Goal: Task Accomplishment & Management: Use online tool/utility

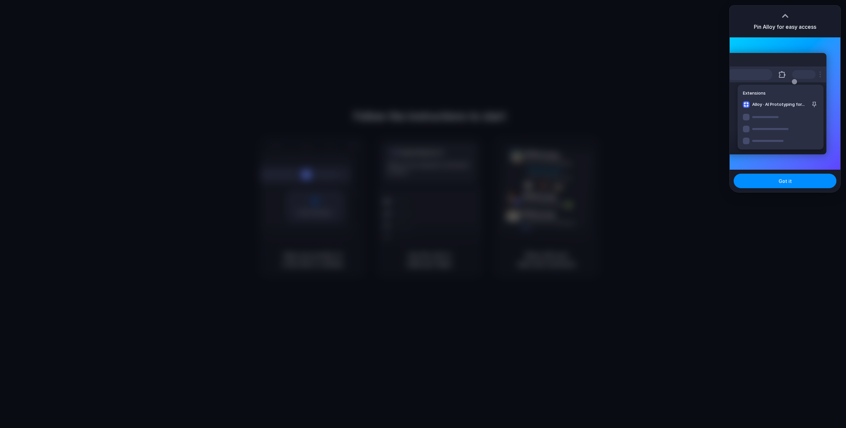
drag, startPoint x: 803, startPoint y: 183, endPoint x: 813, endPoint y: 57, distance: 126.6
click at [803, 183] on button "Got it" at bounding box center [785, 181] width 103 height 15
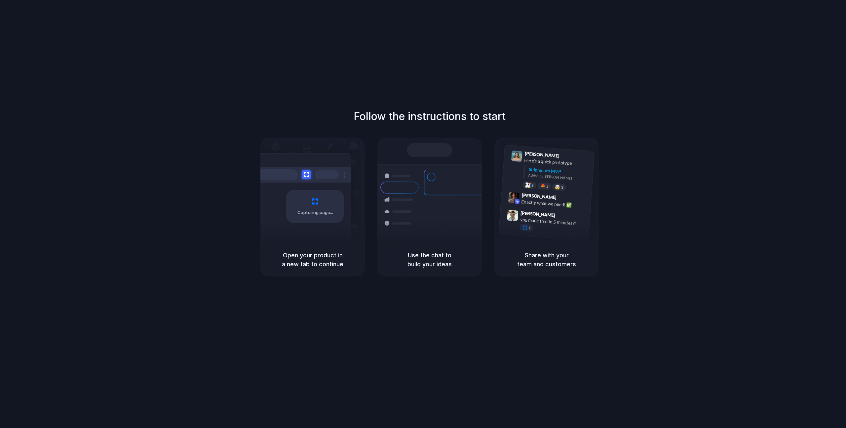
click at [447, 46] on div "Follow the instructions to start Capturing page Open your product in a new tab …" at bounding box center [429, 220] width 859 height 441
click at [289, 48] on div "Follow the instructions to start Capturing page Open your product in a new tab …" at bounding box center [429, 220] width 859 height 441
click at [658, 99] on div "Follow the instructions to start Capturing page Open your product in a new tab …" at bounding box center [429, 220] width 859 height 441
click at [770, 13] on div "Follow the instructions to start Capturing page Open your product in a new tab …" at bounding box center [429, 220] width 859 height 441
click at [579, 23] on div "Follow the instructions to start Capturing page Open your product in a new tab …" at bounding box center [429, 220] width 859 height 441
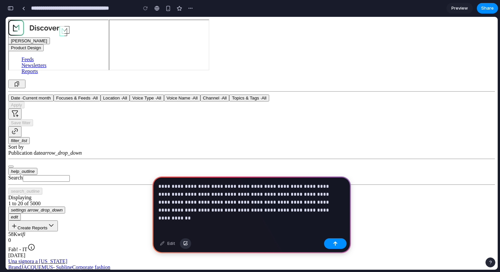
click at [185, 243] on div "button" at bounding box center [185, 244] width 5 height 4
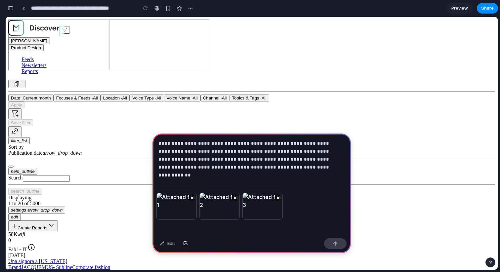
click at [274, 153] on p "**********" at bounding box center [250, 155] width 184 height 32
click at [264, 150] on p "**********" at bounding box center [250, 155] width 184 height 32
click at [159, 148] on p "**********" at bounding box center [250, 155] width 184 height 32
click at [319, 152] on p "**********" at bounding box center [250, 155] width 184 height 32
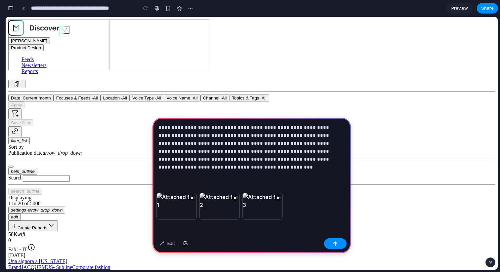
click at [290, 241] on div "Edit" at bounding box center [251, 245] width 198 height 18
click at [288, 154] on p "**********" at bounding box center [250, 148] width 184 height 48
click at [236, 166] on p "**********" at bounding box center [250, 148] width 184 height 48
click at [331, 240] on button "button" at bounding box center [335, 243] width 22 height 11
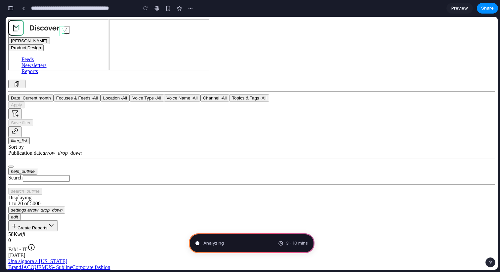
click at [55, 221] on icon at bounding box center [51, 225] width 8 height 8
click at [191, 10] on div "button" at bounding box center [190, 8] width 5 height 5
click at [191, 10] on div "Duplicate Delete" at bounding box center [250, 136] width 500 height 272
type input "**********"
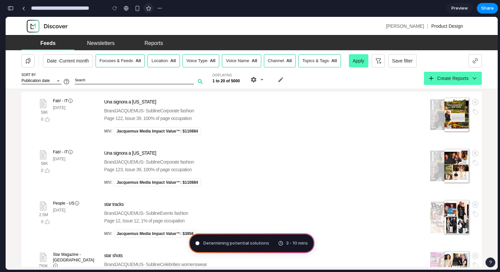
scroll to position [536, 0]
click at [159, 12] on button "button" at bounding box center [160, 8] width 10 height 10
click at [158, 8] on div "Duplicate Delete" at bounding box center [250, 136] width 500 height 272
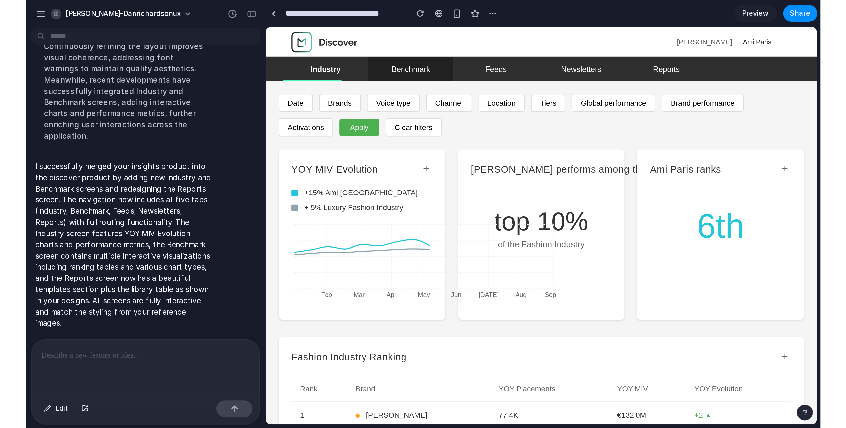
scroll to position [517, 0]
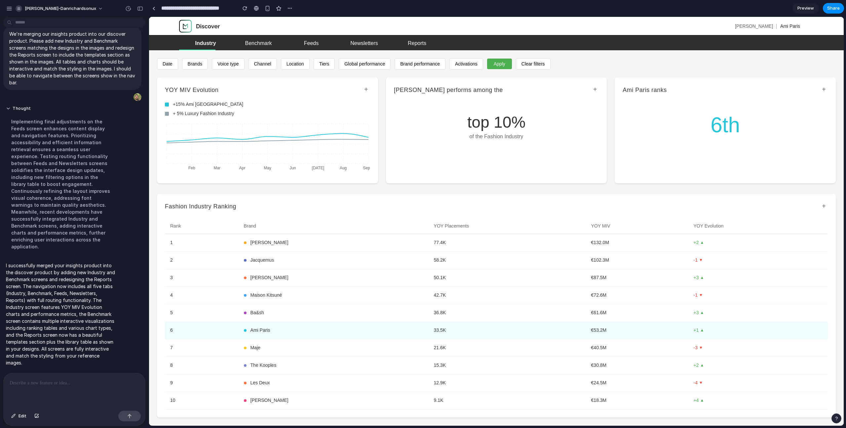
click at [348, 272] on td "Ba&sh" at bounding box center [334, 313] width 190 height 18
click at [282, 272] on div "Ami Paris" at bounding box center [333, 330] width 179 height 7
click at [253, 41] on div "Benchmark" at bounding box center [258, 43] width 27 height 4
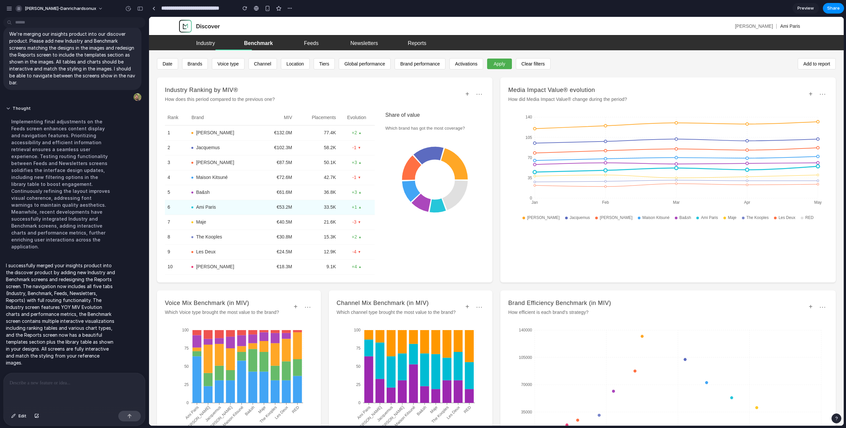
click at [434, 214] on icon at bounding box center [434, 179] width 99 height 83
click at [441, 206] on icon at bounding box center [438, 205] width 17 height 15
click at [499, 158] on icon "Jan Feb Mar Apr May 0 35 70 105 140" at bounding box center [668, 159] width 320 height 99
click at [424, 272] on icon "Ami Paris Sandro Jacquemus Isabel Marant Maison Kitsuné Ba&sh Maje The Kooples …" at bounding box center [411, 389] width 148 height 132
click at [339, 272] on div "Industry Ranking by MIV® How does this period compared to the previous one? + ⋯…" at bounding box center [496, 275] width 679 height 397
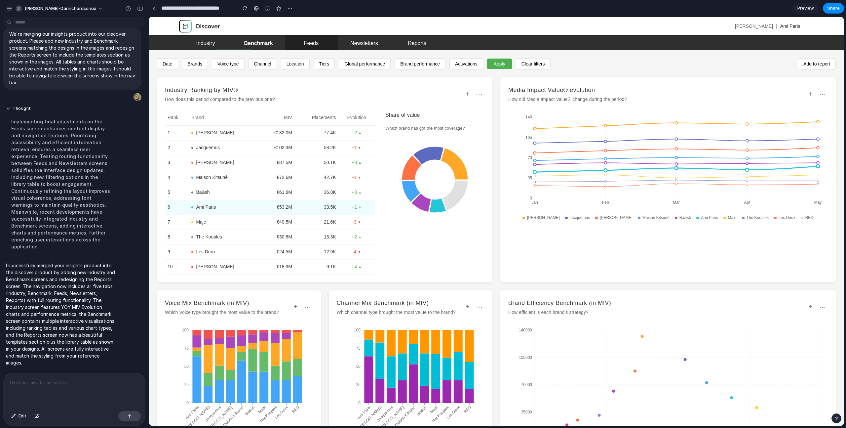
click at [310, 44] on div "Feeds" at bounding box center [311, 43] width 15 height 4
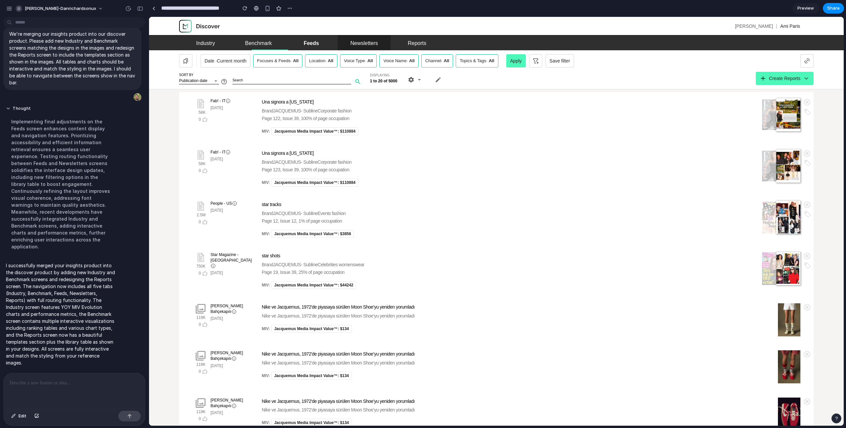
click at [360, 45] on div "Newsletters" at bounding box center [364, 43] width 28 height 4
click at [424, 42] on div "Reports" at bounding box center [417, 43] width 19 height 4
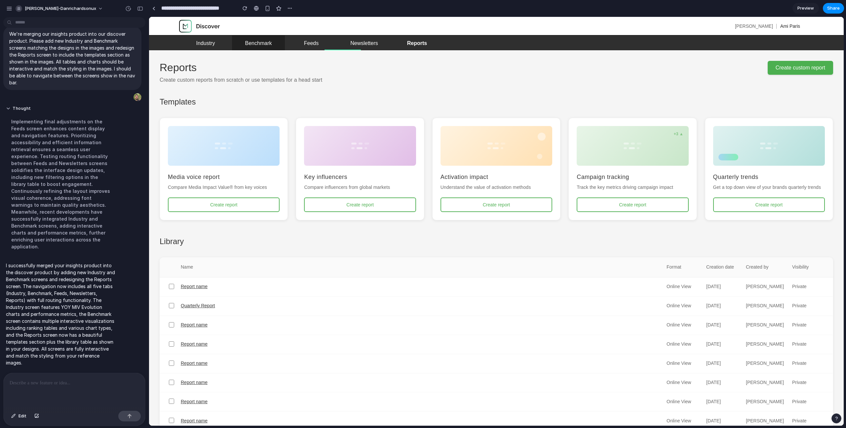
click at [250, 46] on link "Benchmark" at bounding box center [258, 42] width 53 height 15
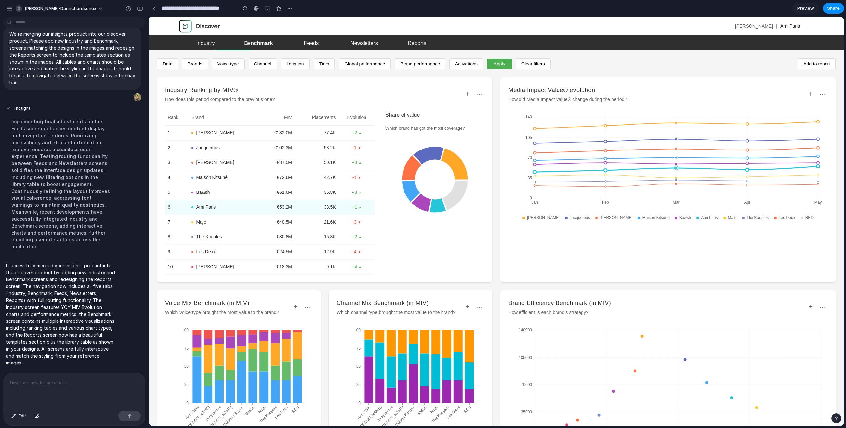
click at [499, 187] on icon "Jan Feb Mar Apr May 0 35 70 105 140" at bounding box center [668, 159] width 320 height 99
click at [499, 225] on div "Media Impact Value® evolution How did Media Impact Value® change during the per…" at bounding box center [667, 179] width 335 height 205
click at [227, 175] on span "Maison Kitsuné" at bounding box center [212, 177] width 32 height 7
click at [272, 272] on icon at bounding box center [275, 338] width 9 height 10
click at [296, 272] on button "+" at bounding box center [296, 306] width 8 height 9
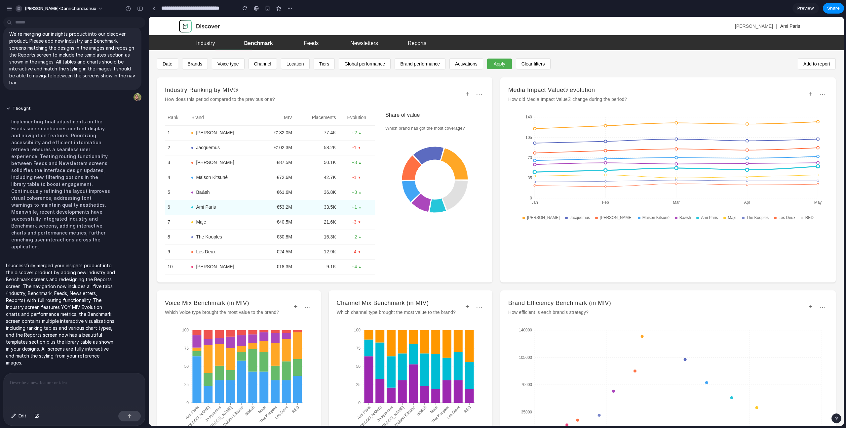
click at [296, 272] on button "+" at bounding box center [296, 306] width 8 height 9
click at [470, 272] on button "+" at bounding box center [467, 306] width 8 height 9
click at [468, 272] on button "+" at bounding box center [467, 306] width 8 height 9
click at [468, 95] on button "+" at bounding box center [467, 94] width 8 height 9
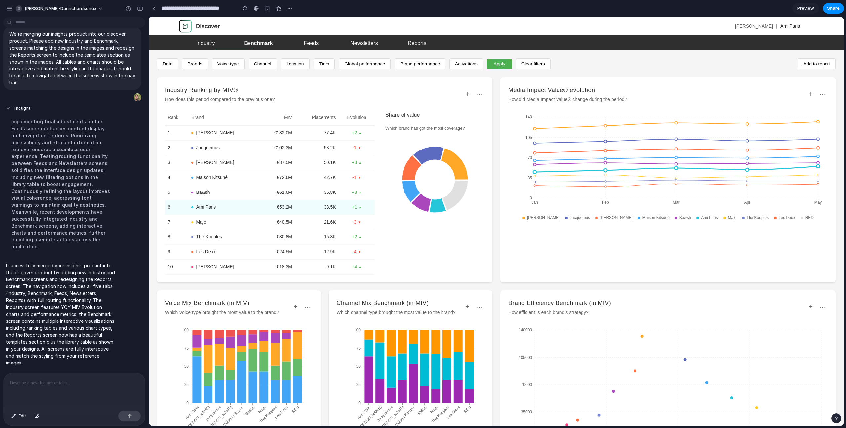
click at [468, 95] on button "+" at bounding box center [467, 94] width 8 height 9
click at [392, 79] on div "Industry Ranking by MIV® How does this period compared to the previous one? + ⋯…" at bounding box center [324, 179] width 335 height 205
click at [499, 62] on button "Add to report" at bounding box center [817, 63] width 38 height 11
click at [256, 41] on div "Benchmark" at bounding box center [258, 43] width 29 height 4
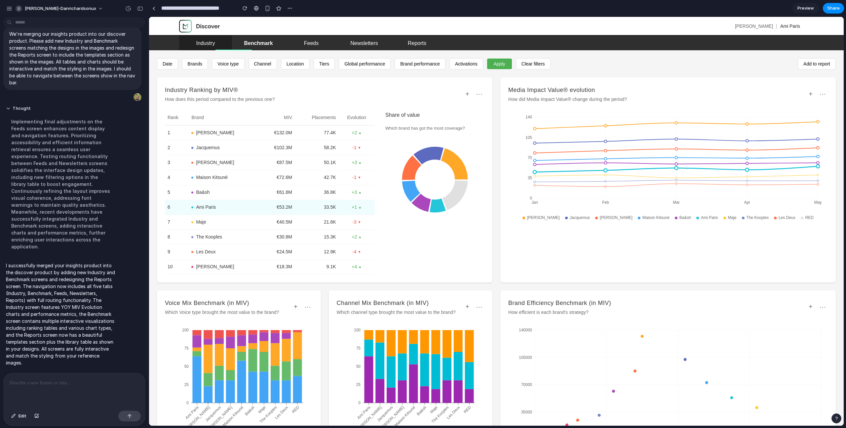
click at [200, 45] on div "Industry" at bounding box center [205, 43] width 19 height 4
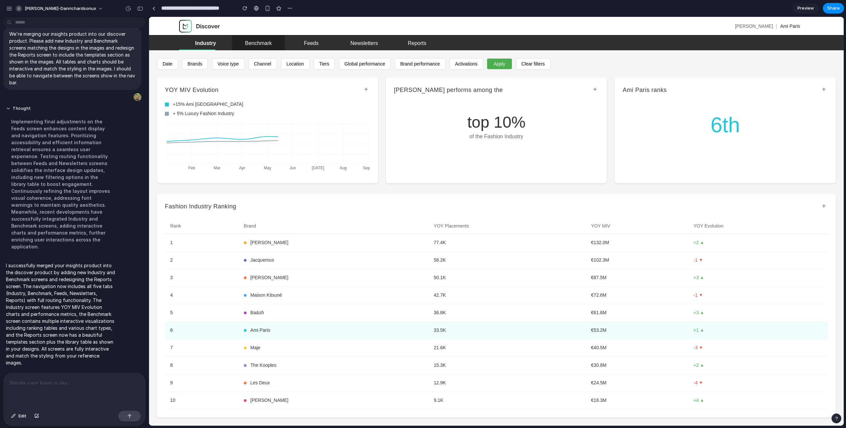
click at [252, 45] on div "Benchmark" at bounding box center [258, 43] width 27 height 4
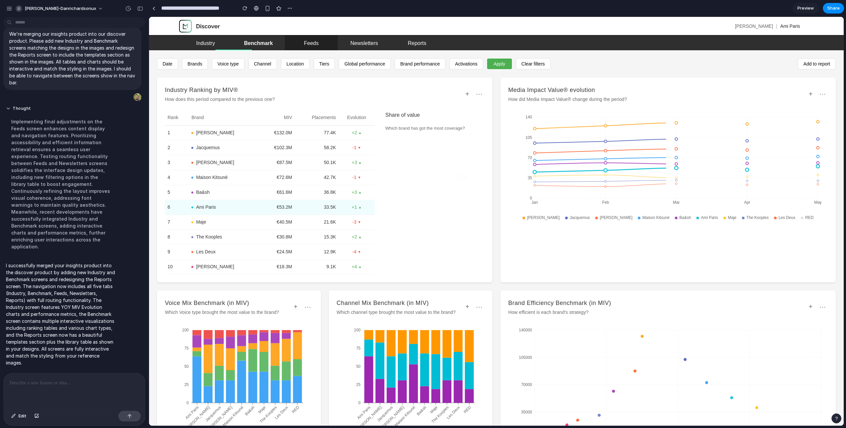
click at [299, 43] on link "Feeds" at bounding box center [311, 42] width 53 height 15
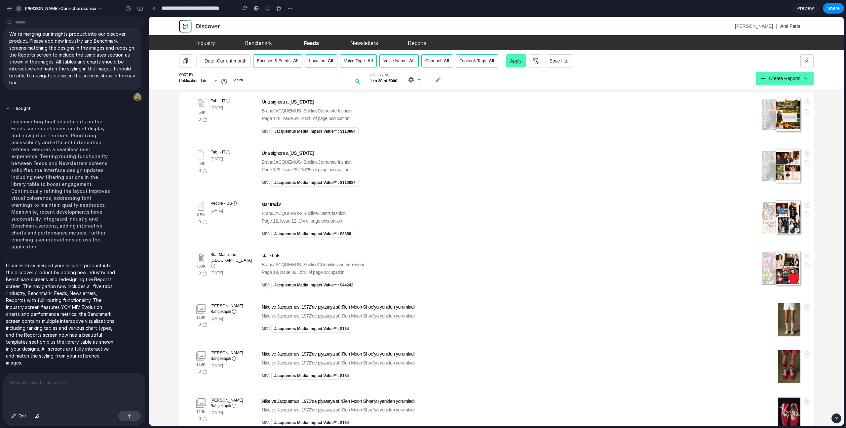
click at [296, 44] on link "Feeds" at bounding box center [311, 42] width 53 height 15
click at [314, 42] on div "Feeds" at bounding box center [311, 43] width 15 height 4
click at [359, 41] on div "Newsletters" at bounding box center [364, 43] width 28 height 4
click at [415, 41] on div "Reports" at bounding box center [417, 43] width 19 height 4
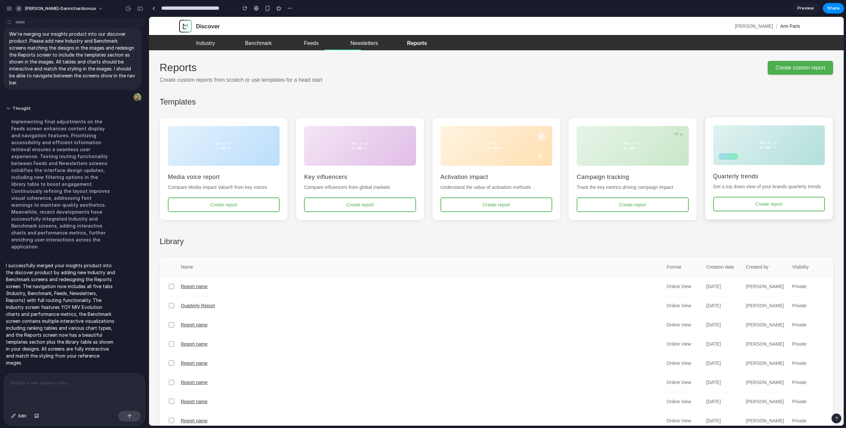
drag, startPoint x: 993, startPoint y: 198, endPoint x: 729, endPoint y: 189, distance: 264.9
click at [480, 99] on h2 "Templates" at bounding box center [497, 102] width 674 height 11
click at [499, 7] on span "Preview" at bounding box center [806, 8] width 17 height 7
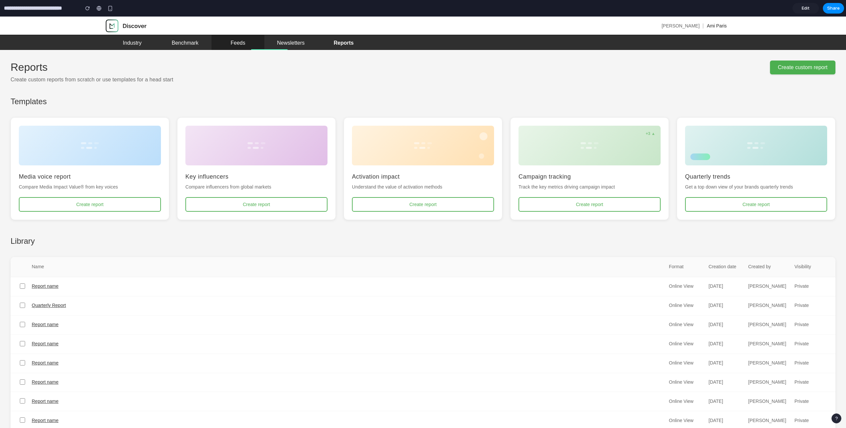
click at [235, 47] on link "Feeds" at bounding box center [238, 42] width 53 height 15
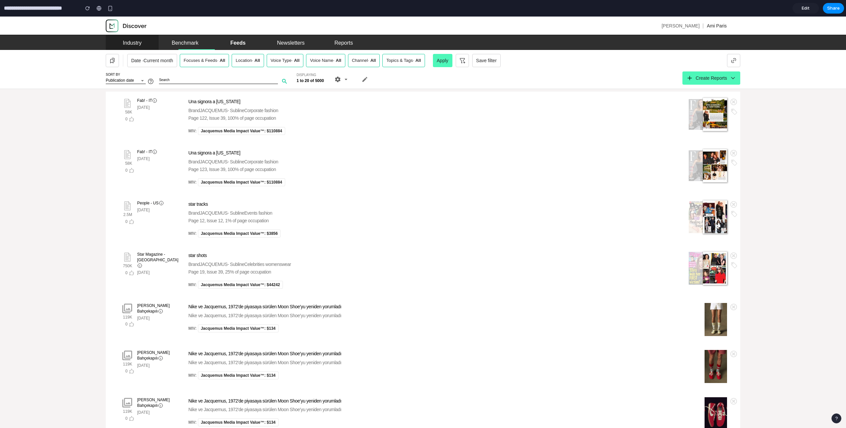
click at [136, 43] on div "Industry" at bounding box center [132, 43] width 19 height 4
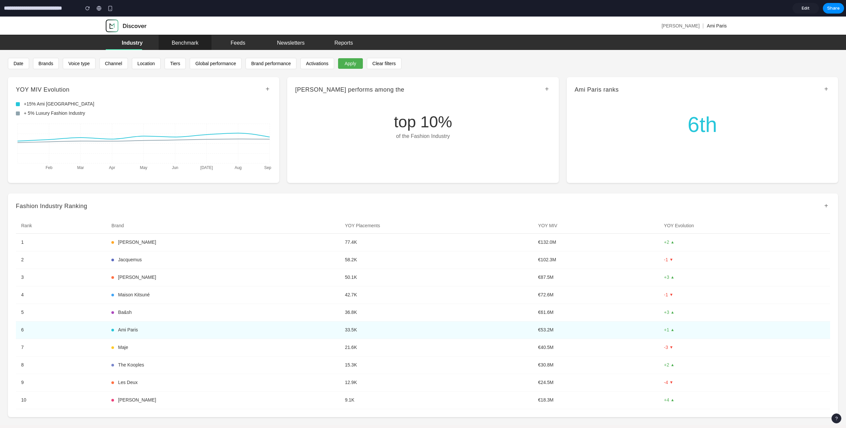
click at [193, 37] on link "Benchmark" at bounding box center [185, 42] width 53 height 15
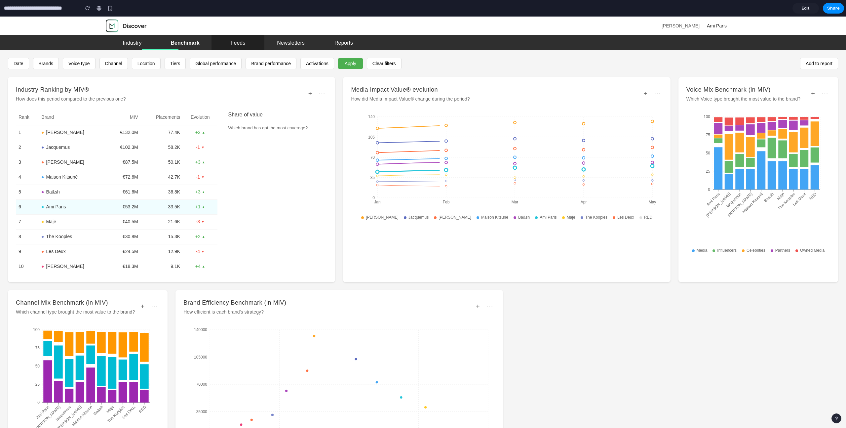
click at [231, 41] on div "Feeds" at bounding box center [238, 43] width 15 height 4
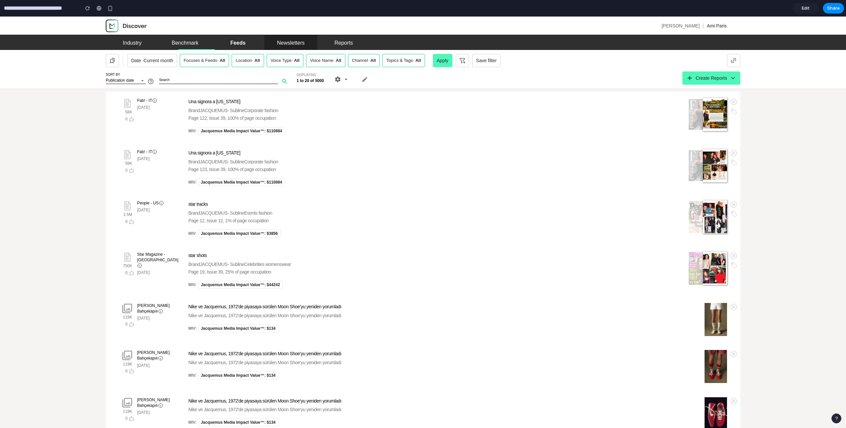
click at [285, 45] on div "Newsletters" at bounding box center [291, 43] width 28 height 4
click at [344, 44] on div "Reports" at bounding box center [343, 43] width 19 height 4
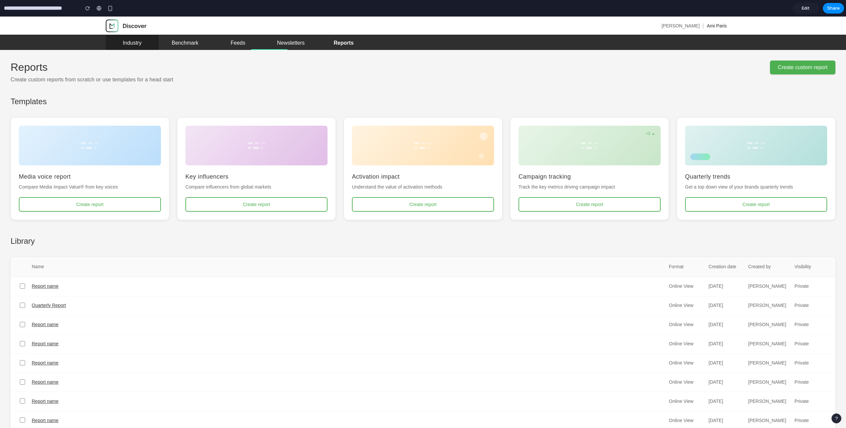
click at [128, 43] on div "Industry" at bounding box center [132, 43] width 19 height 4
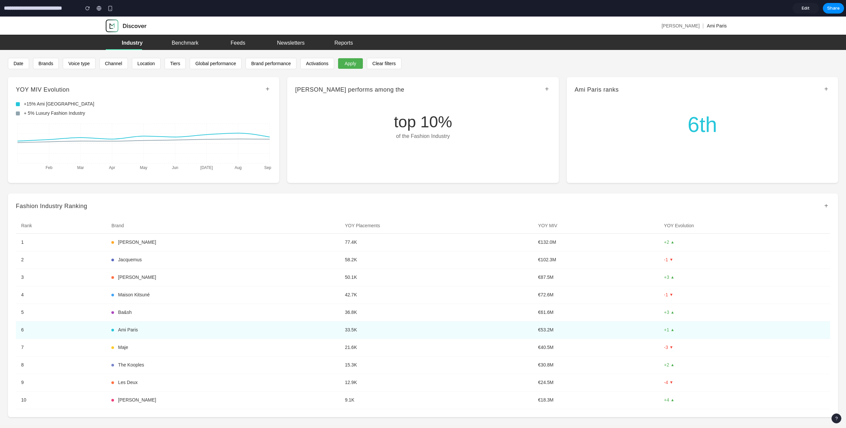
click at [499, 91] on button "+" at bounding box center [547, 89] width 8 height 8
click at [499, 9] on span "Edit" at bounding box center [806, 8] width 8 height 7
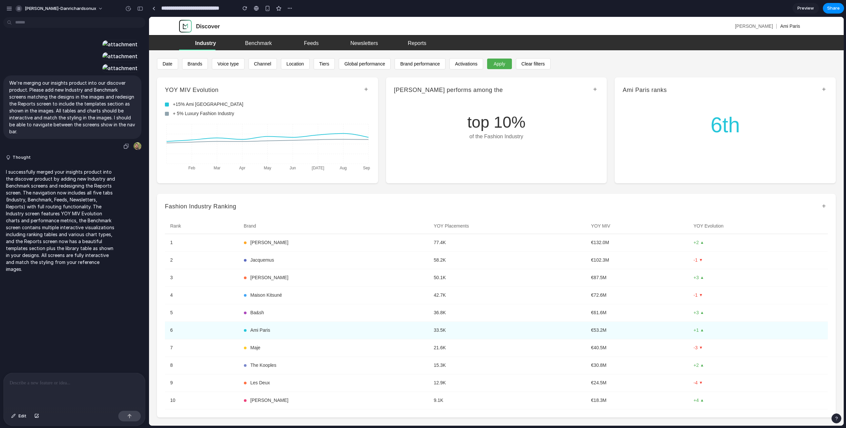
scroll to position [381, 0]
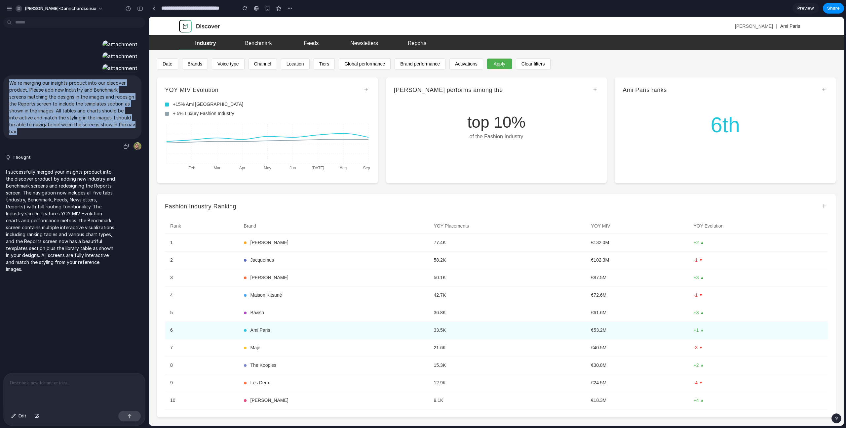
drag, startPoint x: 75, startPoint y: 224, endPoint x: 7, endPoint y: 174, distance: 84.4
click at [7, 139] on div "We're merging our insights product into our discover product. Please add new In…" at bounding box center [72, 106] width 138 height 63
copy p "We're merging our insights product into our discover product. Please add new In…"
click at [7, 9] on div "button" at bounding box center [9, 9] width 6 height 6
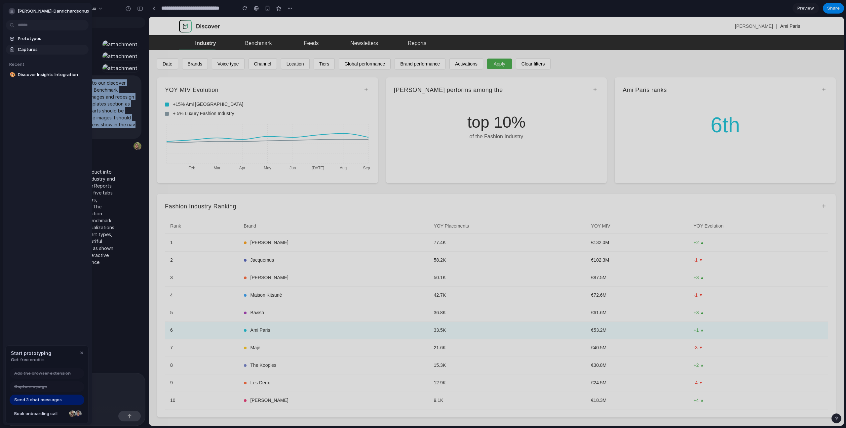
click at [24, 48] on span "Captures" at bounding box center [52, 49] width 68 height 7
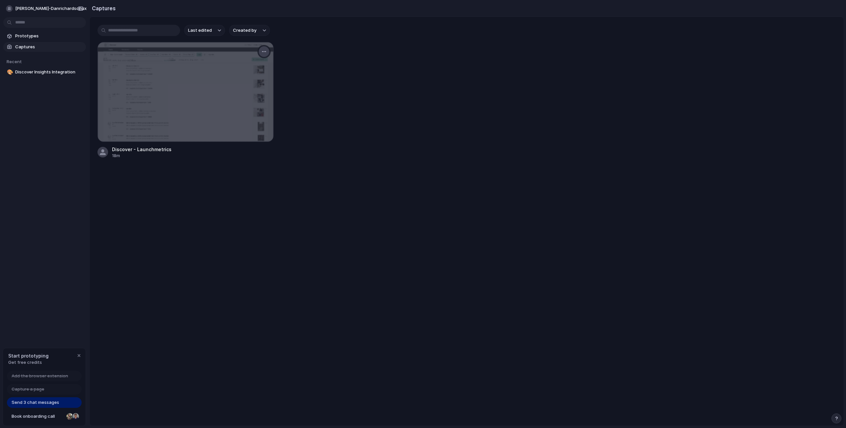
click at [266, 52] on div "button" at bounding box center [263, 51] width 5 height 5
click at [253, 67] on span "Create prototype" at bounding box center [245, 66] width 37 height 7
click at [344, 81] on div "Discover - Launchmetrics 18m" at bounding box center [466, 100] width 738 height 117
click at [268, 49] on button "button" at bounding box center [264, 51] width 11 height 11
click at [402, 67] on div "Create prototype Rename Copy link Open original page Delete" at bounding box center [423, 214] width 846 height 428
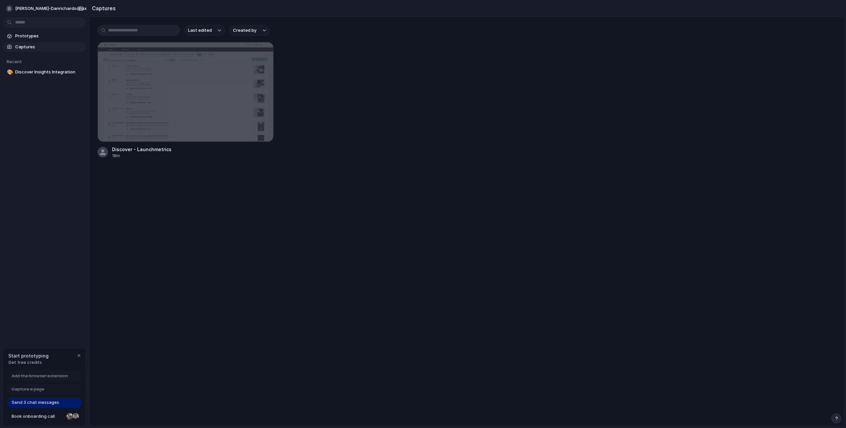
click at [398, 154] on div "Discover - Launchmetrics 18m" at bounding box center [466, 100] width 738 height 117
click at [444, 118] on div "Discover - Launchmetrics 26m" at bounding box center [466, 100] width 738 height 117
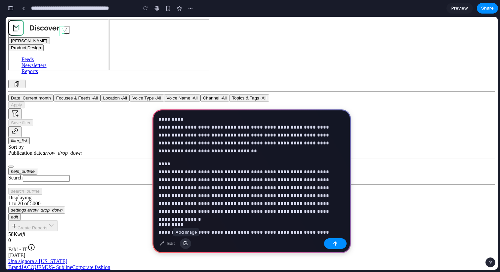
click at [187, 244] on div "button" at bounding box center [185, 244] width 5 height 4
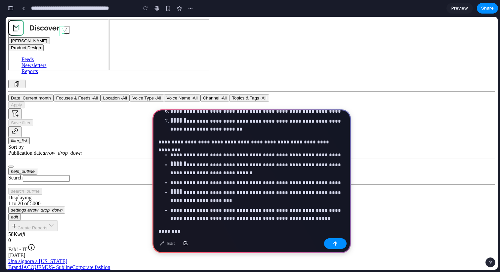
scroll to position [327, 0]
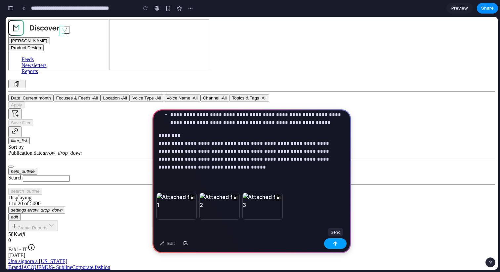
click at [333, 243] on div "button" at bounding box center [335, 243] width 5 height 5
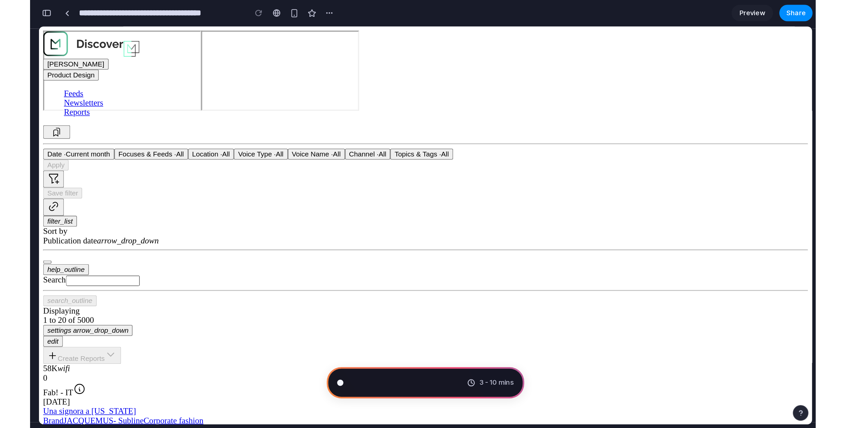
scroll to position [998, 0]
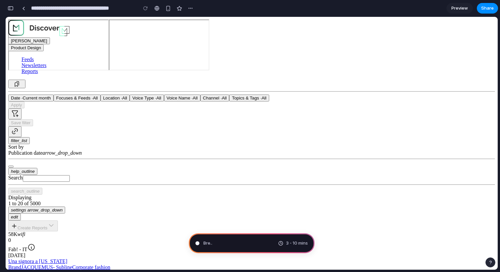
type input "**********"
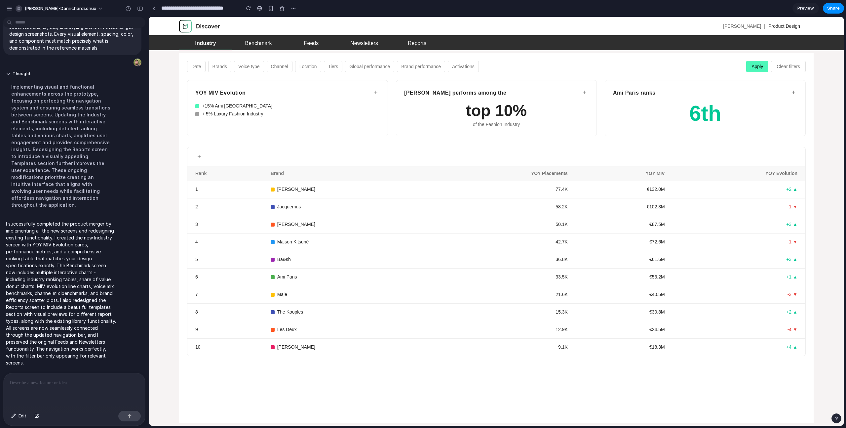
scroll to position [0, 0]
click at [251, 43] on div "Benchmark" at bounding box center [258, 43] width 27 height 4
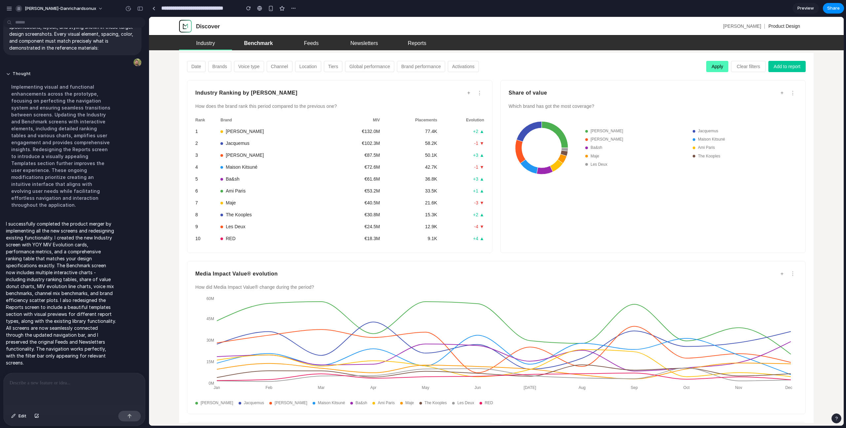
click at [400, 218] on td "15.3K" at bounding box center [408, 215] width 57 height 12
click at [415, 38] on link "Reports" at bounding box center [417, 42] width 53 height 15
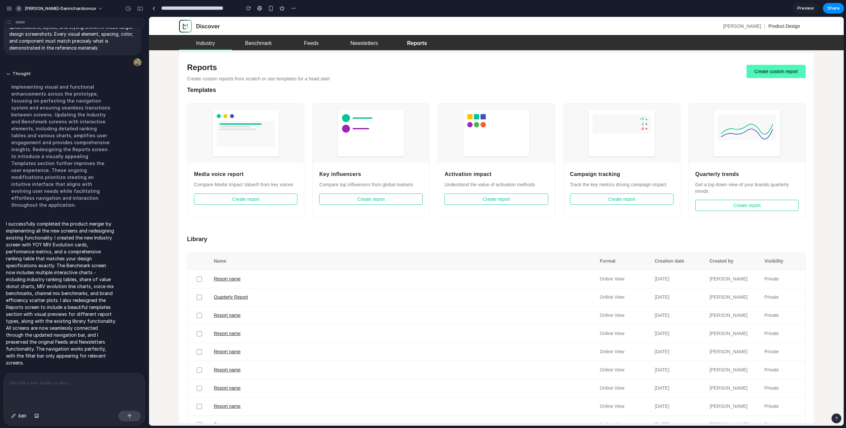
click at [403, 42] on link "Reports" at bounding box center [417, 42] width 53 height 15
click at [364, 43] on div "Newsletters" at bounding box center [364, 43] width 28 height 4
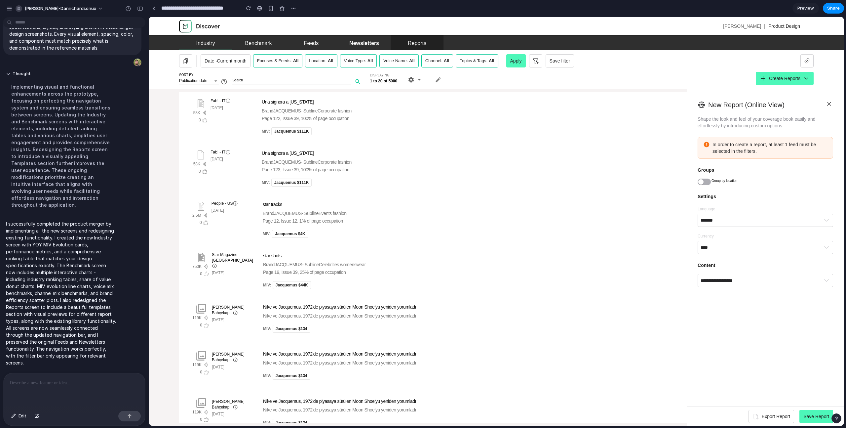
click at [402, 38] on link "Reports" at bounding box center [417, 42] width 53 height 15
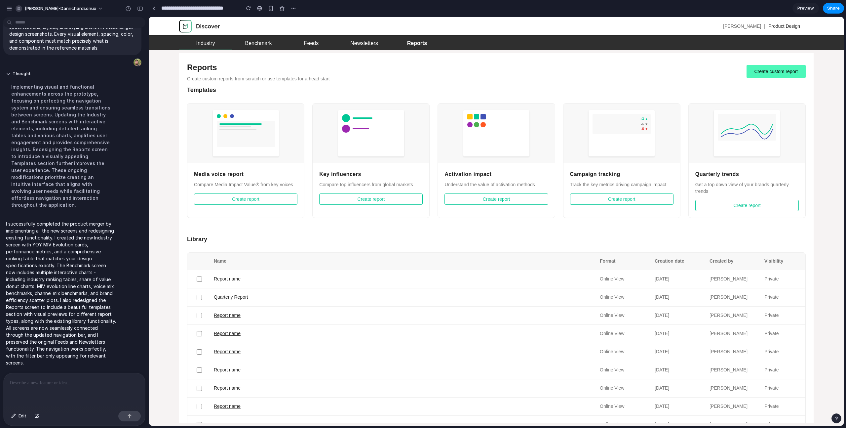
click at [499, 68] on button "Create custom report" at bounding box center [776, 71] width 59 height 13
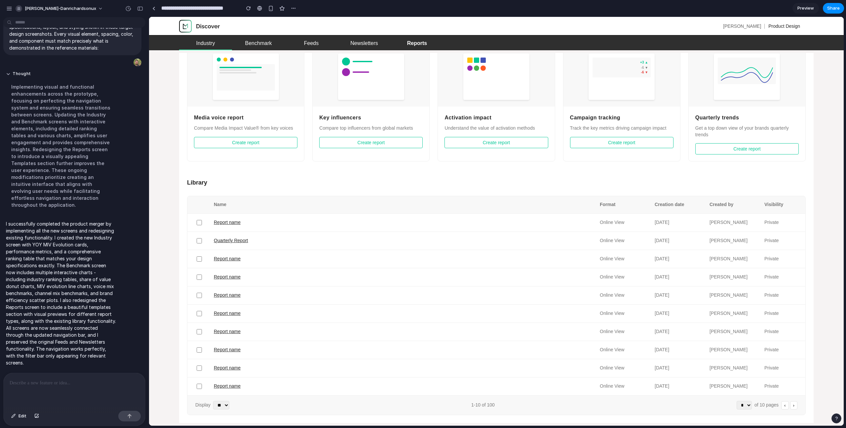
scroll to position [50, 0]
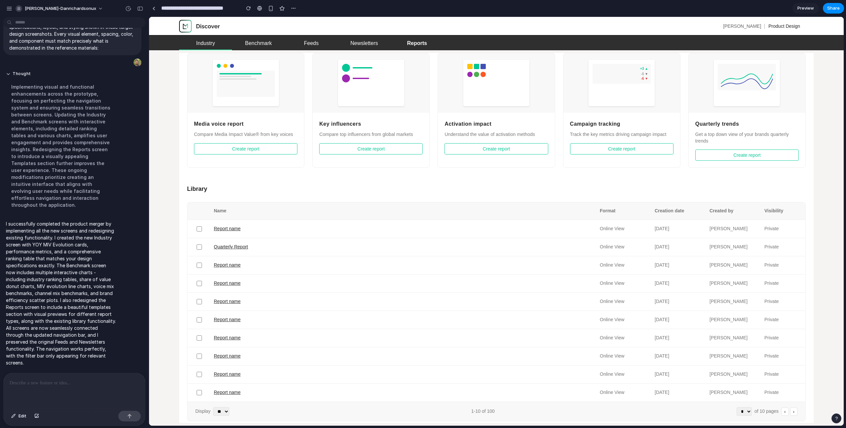
click at [499, 153] on button "Create report" at bounding box center [746, 154] width 103 height 11
click at [499, 150] on button "Create report" at bounding box center [621, 148] width 103 height 11
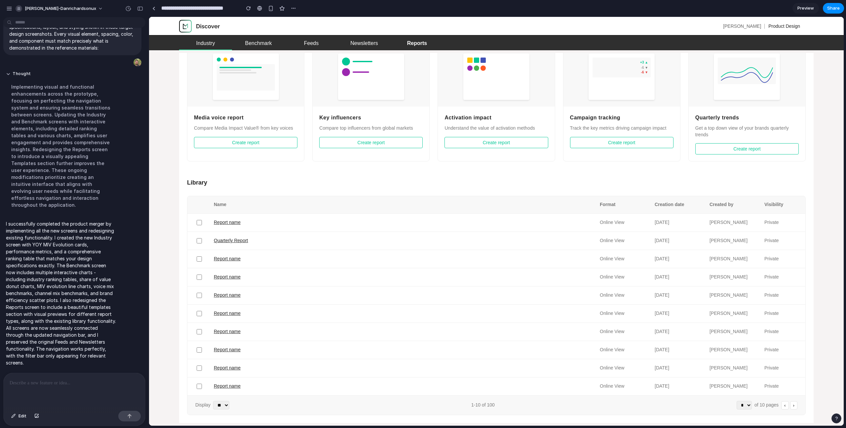
scroll to position [0, 0]
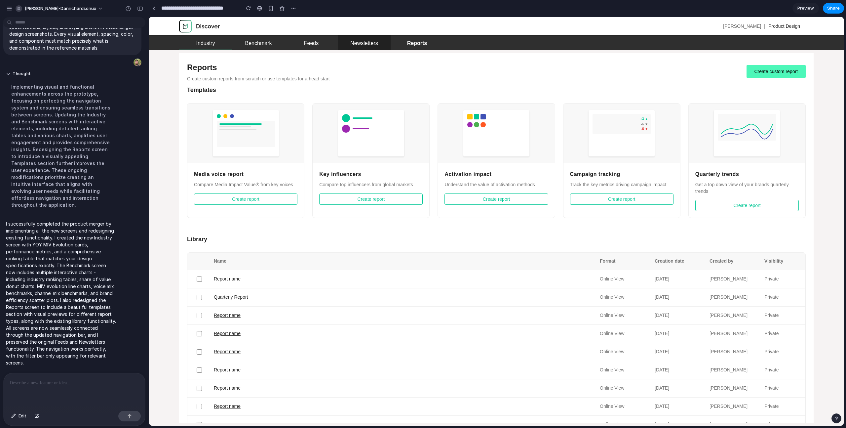
click at [370, 42] on div "Newsletters" at bounding box center [364, 43] width 28 height 4
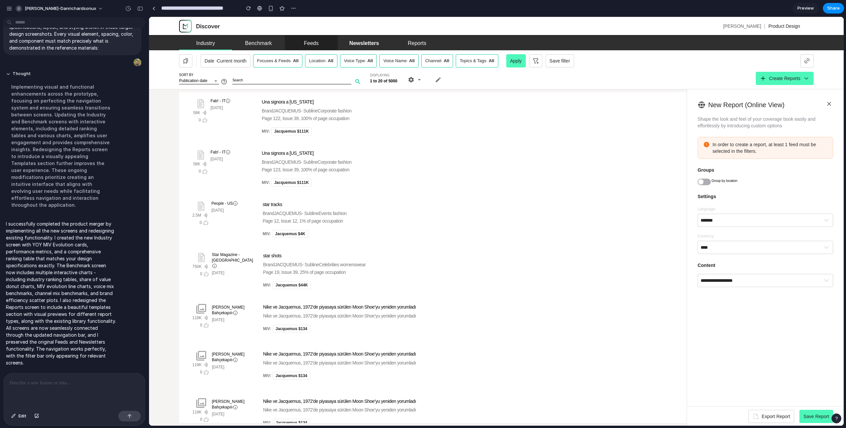
click at [316, 42] on div "Feeds" at bounding box center [311, 43] width 15 height 4
click at [499, 179] on div at bounding box center [700, 181] width 5 height 5
click at [499, 225] on input "*******" at bounding box center [766, 220] width 136 height 13
click at [499, 223] on input "*******" at bounding box center [766, 220] width 136 height 13
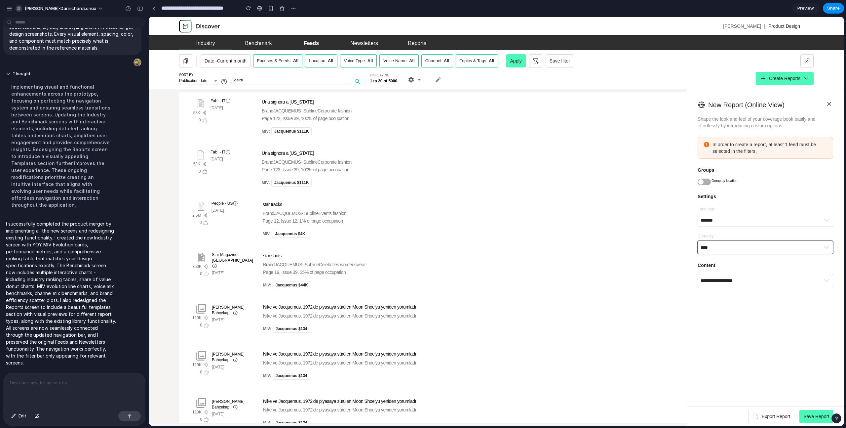
click at [499, 251] on input "****" at bounding box center [766, 247] width 136 height 13
click at [499, 272] on input "**********" at bounding box center [766, 280] width 136 height 13
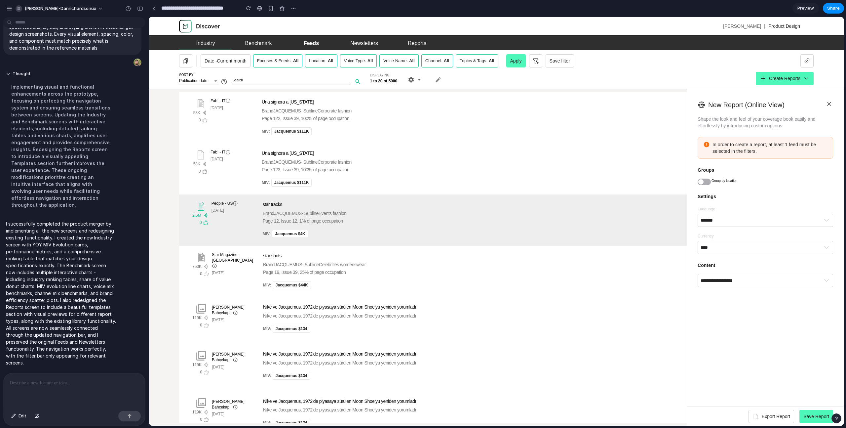
click at [499, 228] on div "star tracks Brand JACQUEMUS - Subline Events fashion Page 12, Issue 12, 1% of p…" at bounding box center [504, 220] width 496 height 39
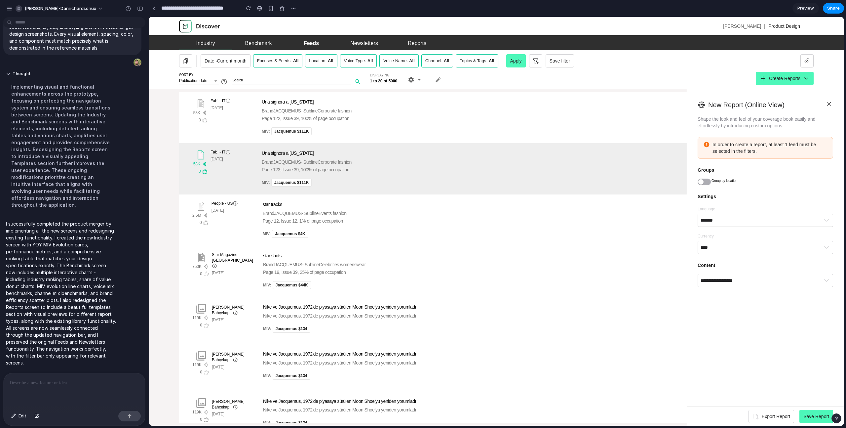
click at [232, 176] on div "58K wifi 0 Fab! - IT Sep 30 Una signora a New York Brand JACQUEMUS - Subline Co…" at bounding box center [496, 169] width 608 height 44
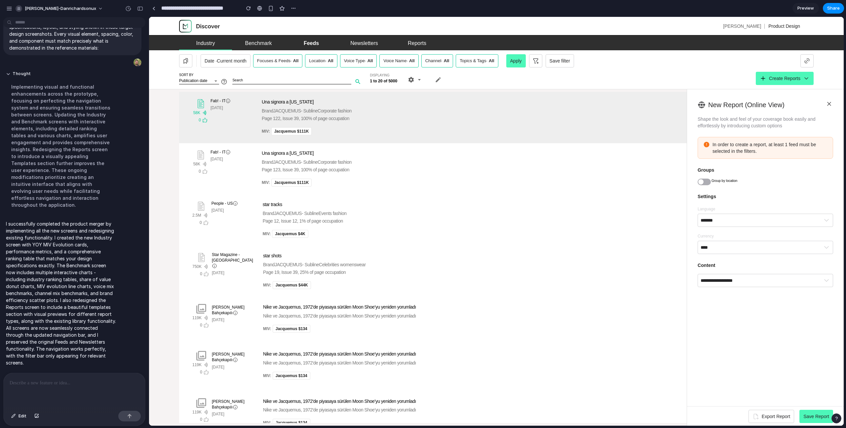
click at [271, 131] on div "Jacquemus $111K" at bounding box center [291, 131] width 41 height 8
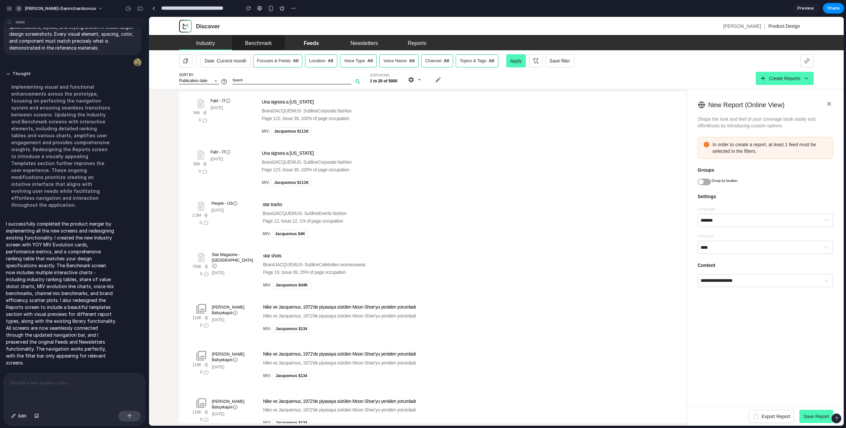
click at [249, 47] on link "Benchmark" at bounding box center [258, 42] width 53 height 15
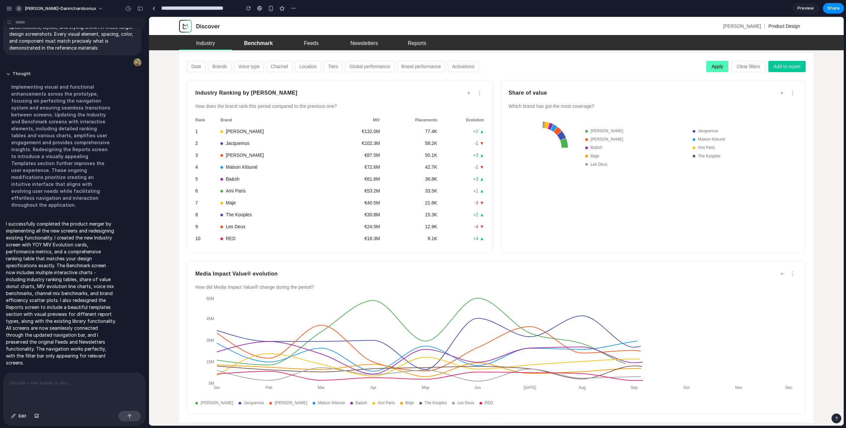
click at [307, 35] on div "Dan Richard Product Design" at bounding box center [496, 26] width 695 height 19
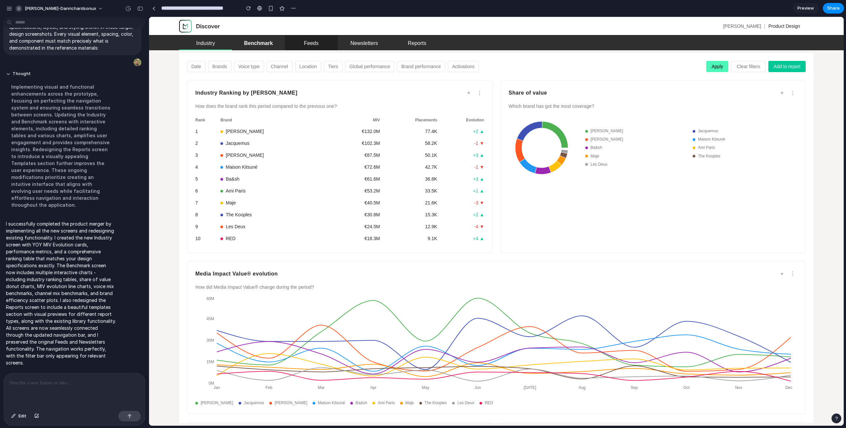
click at [314, 43] on div "Feeds" at bounding box center [311, 43] width 15 height 4
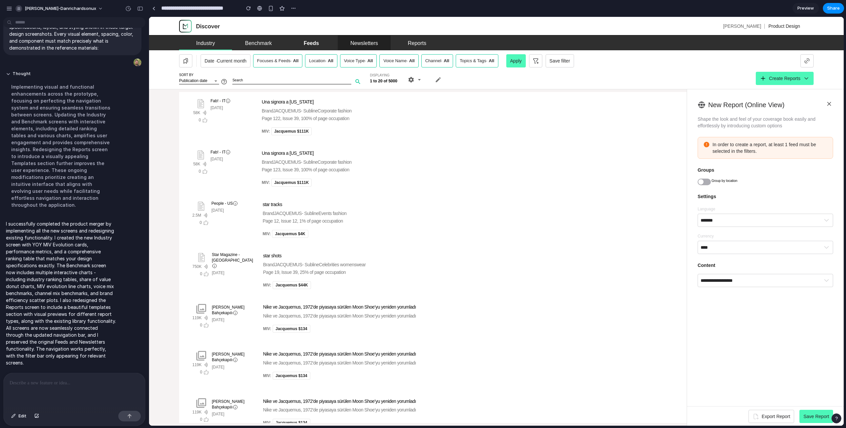
click at [357, 42] on div "Newsletters" at bounding box center [364, 43] width 28 height 4
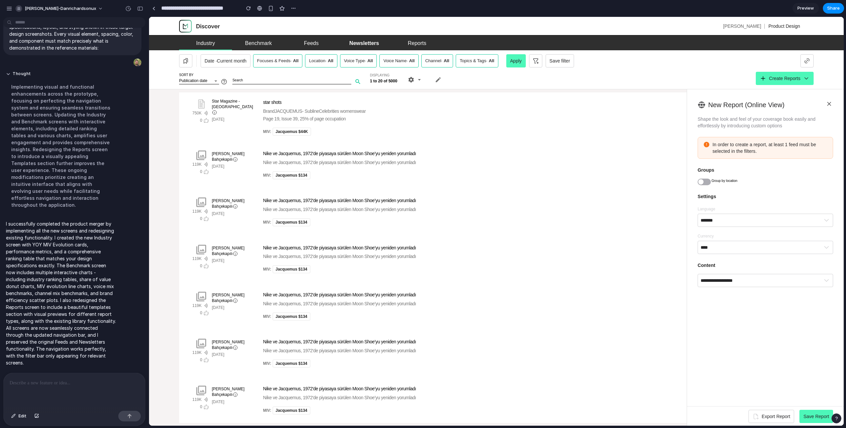
scroll to position [147, 0]
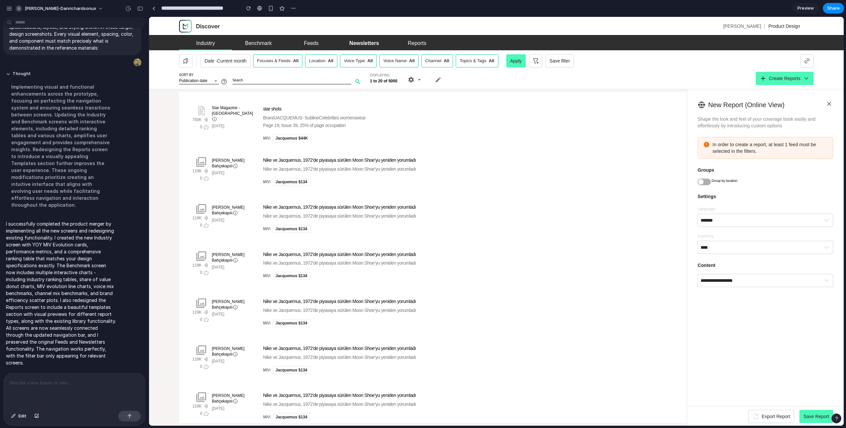
click at [365, 42] on div "Newsletters" at bounding box center [364, 43] width 30 height 4
click at [313, 41] on div "Feeds" at bounding box center [311, 43] width 15 height 4
click at [262, 44] on div "Benchmark" at bounding box center [258, 43] width 27 height 4
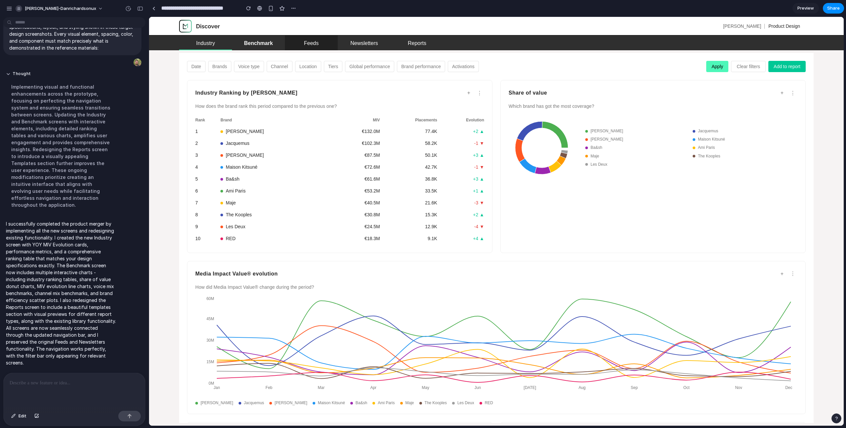
click at [311, 43] on div "Feeds" at bounding box center [311, 43] width 15 height 4
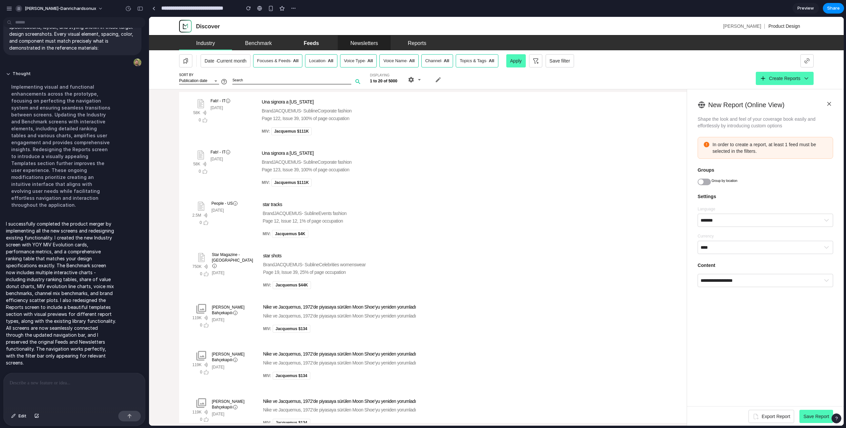
click at [372, 45] on div "Newsletters" at bounding box center [364, 43] width 28 height 4
click at [406, 43] on link "Reports" at bounding box center [417, 42] width 53 height 15
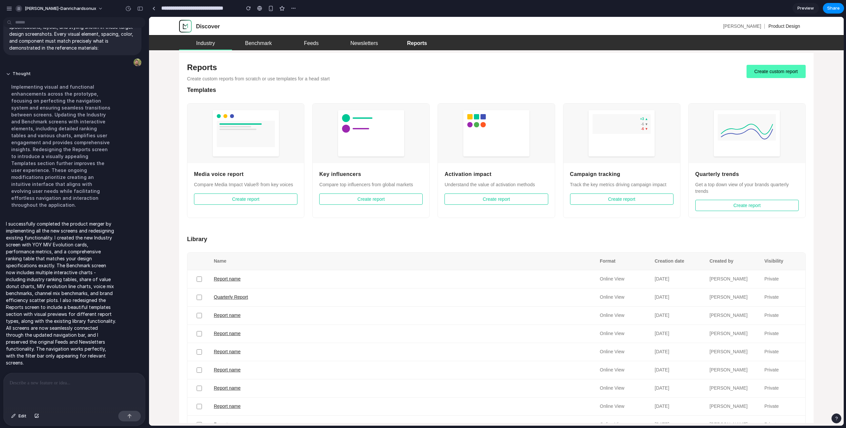
scroll to position [58, 0]
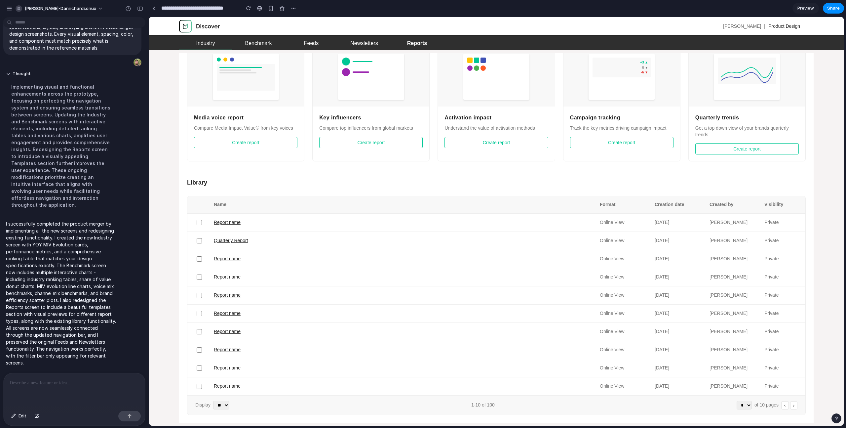
click at [225, 222] on div "Report name" at bounding box center [404, 222] width 381 height 7
click at [235, 243] on div "Quarterly Report" at bounding box center [404, 240] width 381 height 7
click at [499, 272] on button "›" at bounding box center [793, 405] width 7 height 8
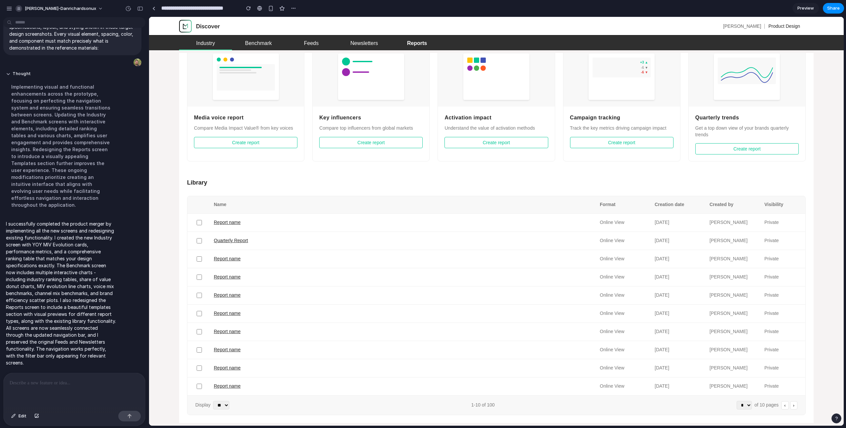
click at [499, 272] on button "›" at bounding box center [793, 405] width 7 height 8
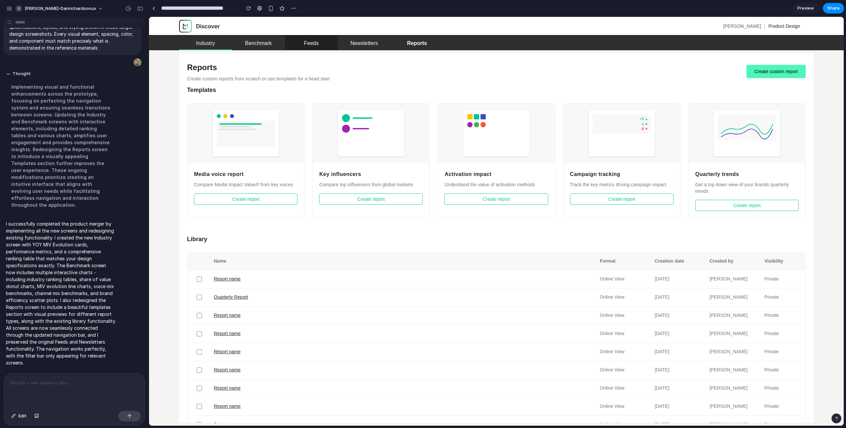
click at [313, 44] on div "Feeds" at bounding box center [311, 43] width 15 height 4
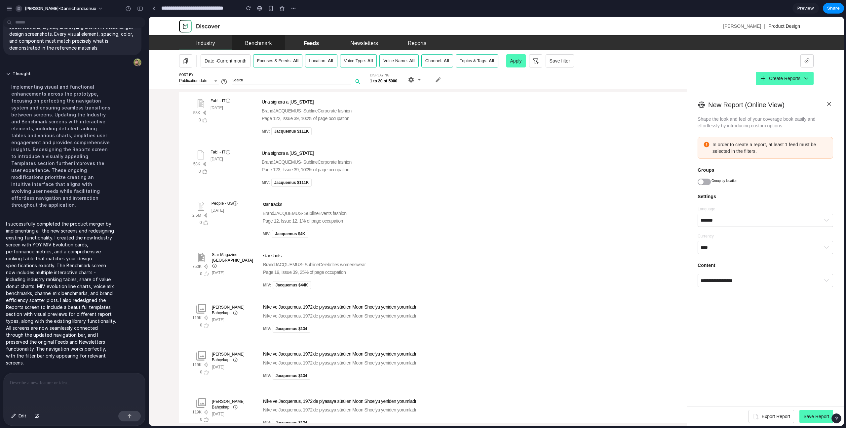
click at [264, 45] on div "Benchmark" at bounding box center [258, 43] width 27 height 4
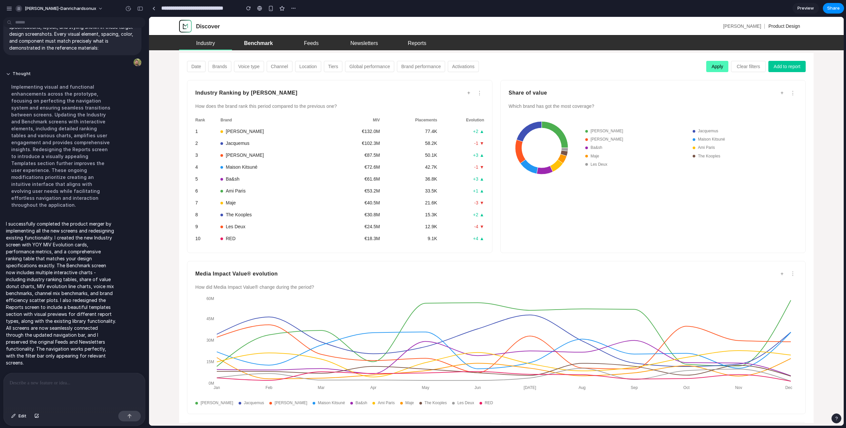
click at [469, 94] on button "+" at bounding box center [468, 93] width 7 height 7
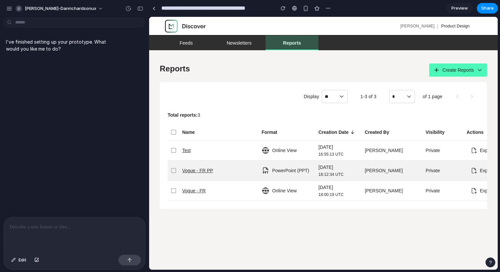
click at [319, 165] on div "24/Sep/2025 18:12:34 UTC" at bounding box center [338, 170] width 41 height 15
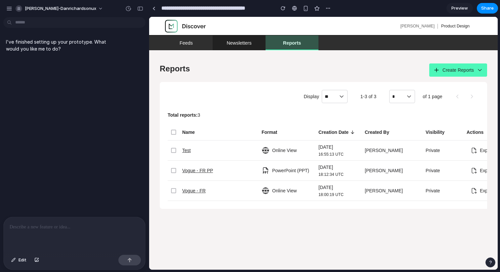
click at [239, 41] on div "Newsletters" at bounding box center [238, 43] width 25 height 4
click at [185, 37] on link "Feeds" at bounding box center [186, 42] width 53 height 15
click at [249, 40] on link "Newsletters" at bounding box center [239, 42] width 53 height 15
click at [277, 39] on link "Reports" at bounding box center [291, 42] width 53 height 15
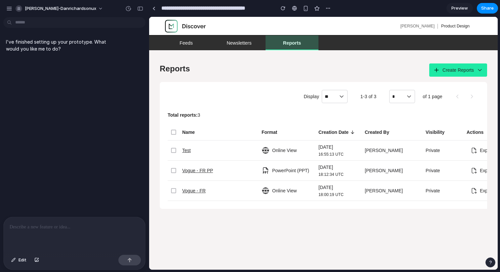
click at [454, 66] on button "Create Reports" at bounding box center [458, 69] width 58 height 13
click at [485, 68] on button "Create Reports" at bounding box center [458, 69] width 58 height 13
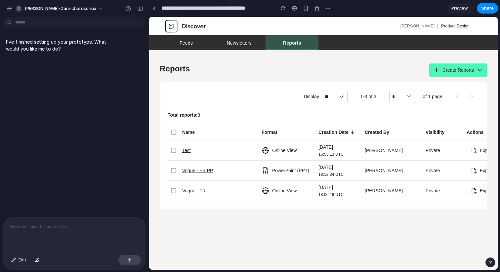
click at [390, 56] on div "Reports Create Reports Display ** 1-3 of 3 * of 1 page Total reports: 3 Name Fo…" at bounding box center [323, 160] width 327 height 214
click at [184, 43] on div "Feeds" at bounding box center [185, 43] width 13 height 4
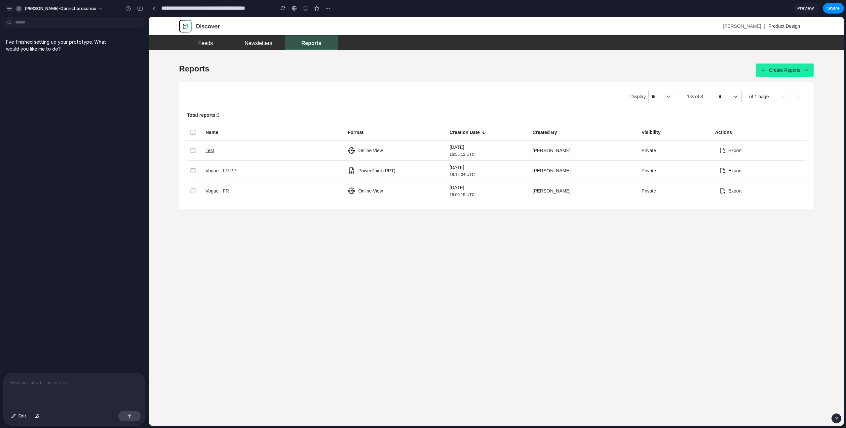
click at [499, 73] on span "Create Reports" at bounding box center [784, 70] width 31 height 7
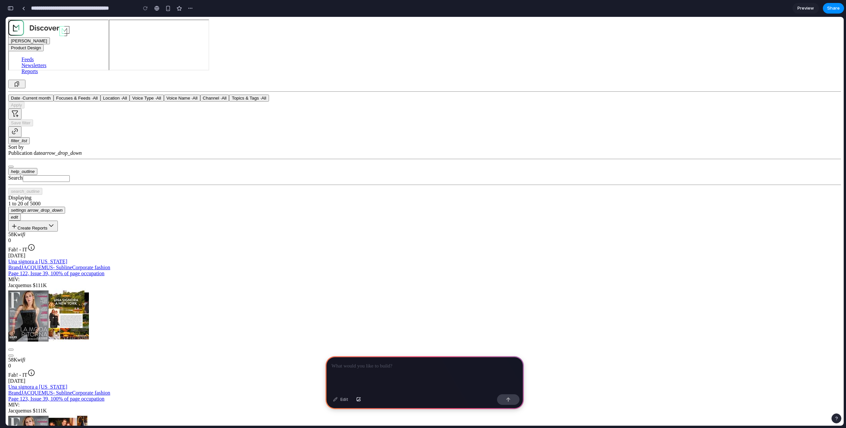
click at [441, 272] on div at bounding box center [425, 373] width 198 height 35
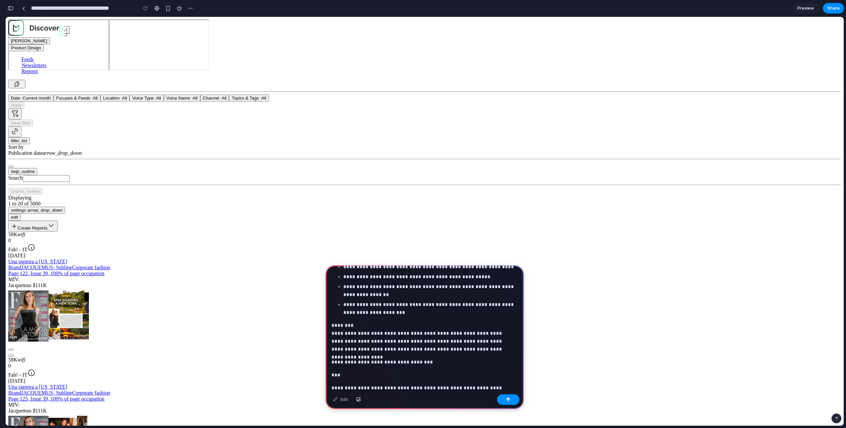
scroll to position [511, 0]
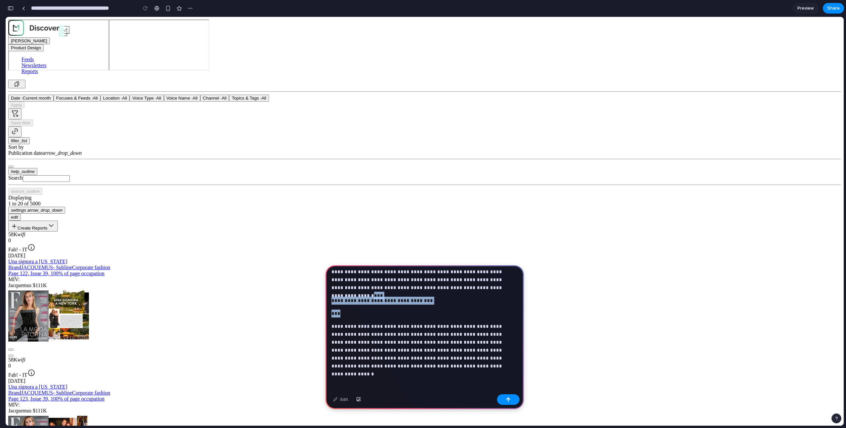
drag, startPoint x: 346, startPoint y: 311, endPoint x: 496, endPoint y: 284, distance: 152.7
click at [496, 272] on div "**********" at bounding box center [425, 74] width 198 height 634
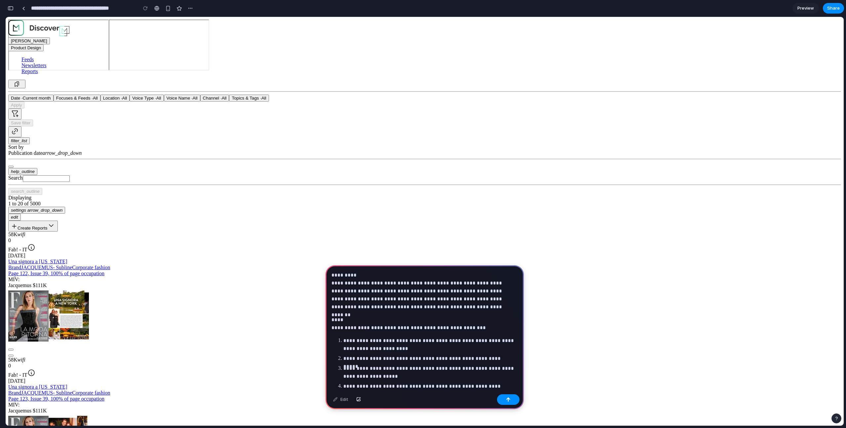
scroll to position [4, 0]
click at [361, 272] on button "button" at bounding box center [358, 399] width 11 height 11
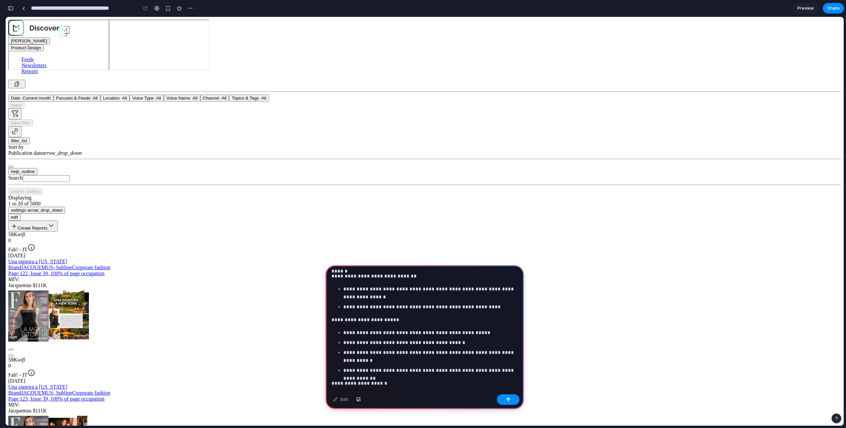
scroll to position [558, 0]
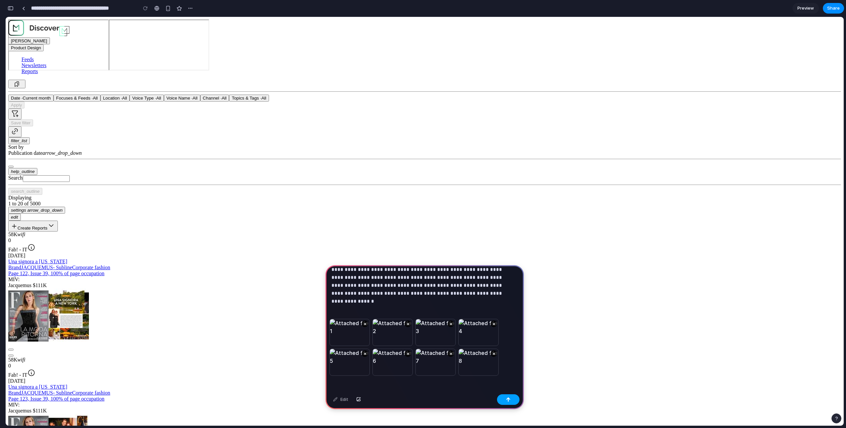
click at [499, 272] on button "button" at bounding box center [508, 399] width 22 height 11
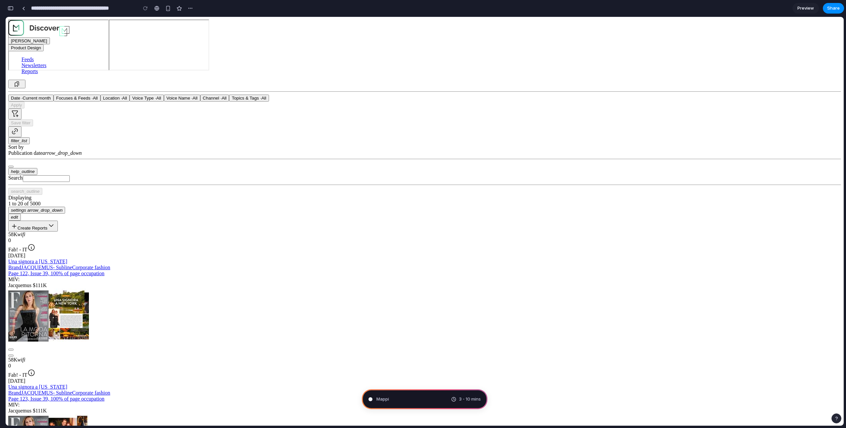
scroll to position [1554, 0]
type input "**********"
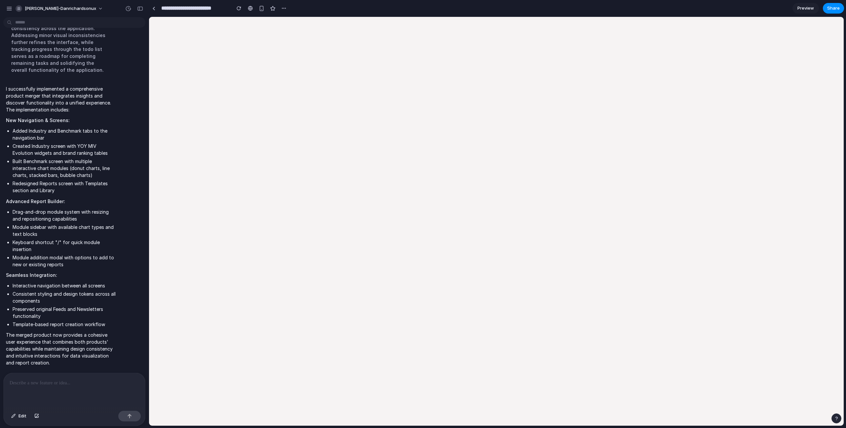
scroll to position [0, 0]
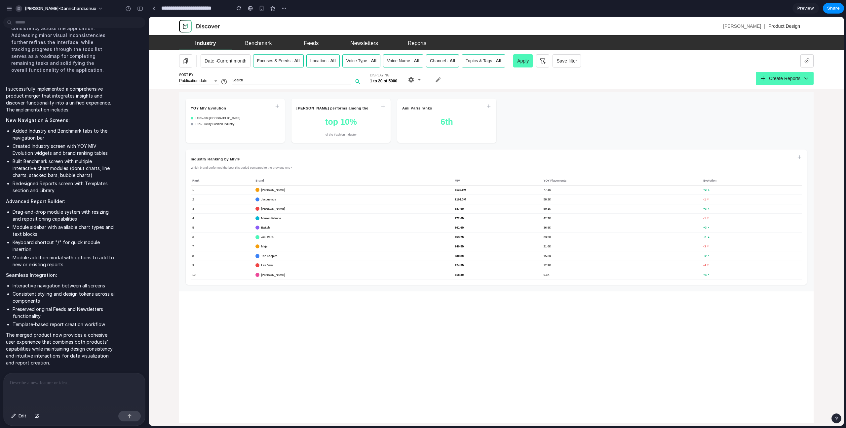
click at [487, 107] on icon at bounding box center [488, 105] width 5 height 5
click at [381, 106] on icon at bounding box center [382, 105] width 5 height 5
click at [499, 123] on div "YOY MIV Evolution +15% Ami [GEOGRAPHIC_DATA] + 5% Luxury Fashion Industry [PERS…" at bounding box center [496, 120] width 621 height 44
click at [499, 77] on span "Create Reports" at bounding box center [784, 78] width 31 height 7
click at [318, 43] on div "Feeds" at bounding box center [311, 43] width 15 height 4
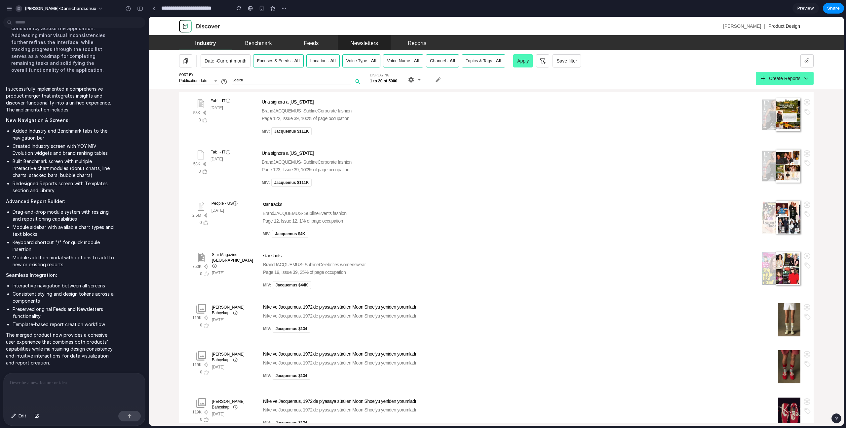
click at [352, 42] on div "Newsletters" at bounding box center [364, 43] width 28 height 4
click at [359, 42] on div "Newsletters" at bounding box center [364, 43] width 28 height 4
click at [416, 43] on div "Reports" at bounding box center [417, 43] width 19 height 4
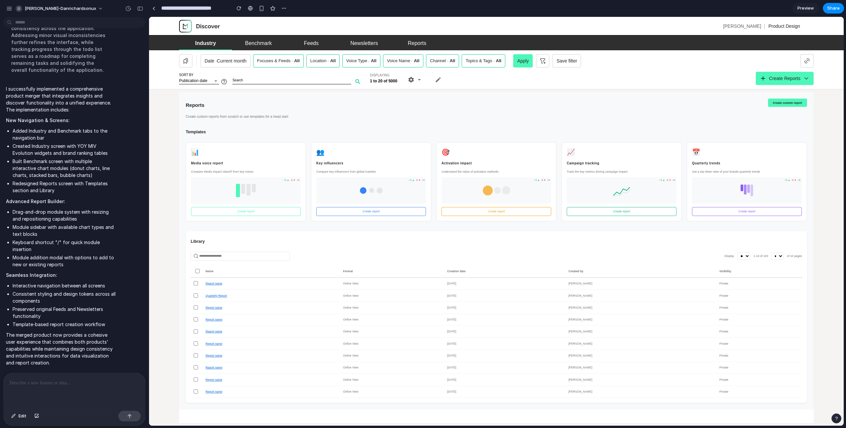
click at [499, 213] on button "Create report" at bounding box center [497, 211] width 110 height 9
click at [499, 104] on button "Create custom report" at bounding box center [787, 102] width 39 height 8
click at [499, 78] on span "Create Reports" at bounding box center [784, 78] width 31 height 7
click at [265, 45] on div "Benchmark" at bounding box center [258, 43] width 27 height 4
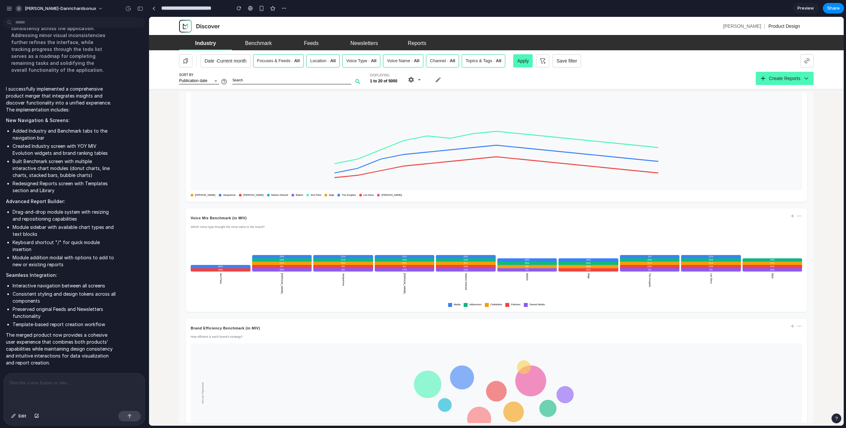
scroll to position [220, 0]
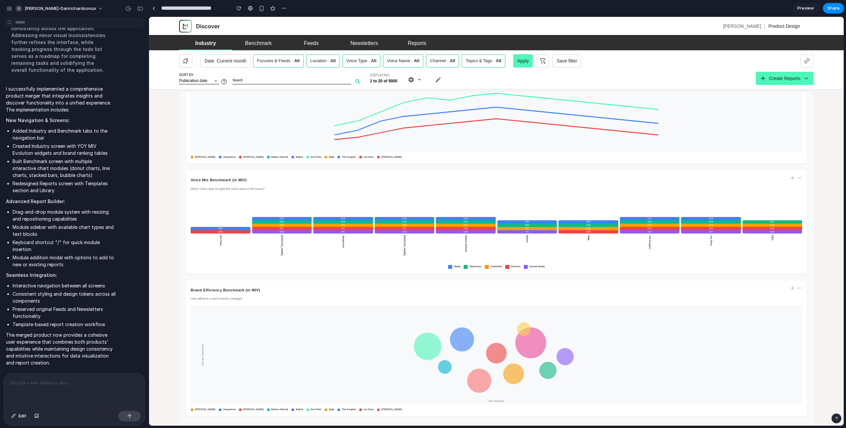
click at [499, 232] on div "1 %" at bounding box center [650, 231] width 60 height 3
click at [265, 39] on link "Benchmark" at bounding box center [258, 42] width 53 height 15
click at [304, 41] on div "Feeds" at bounding box center [311, 43] width 15 height 4
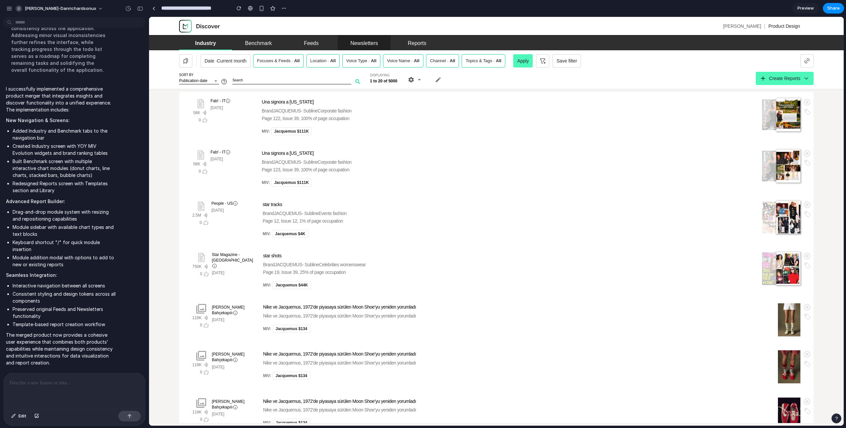
click at [369, 41] on div "Newsletters" at bounding box center [364, 43] width 28 height 4
click at [429, 42] on link "Reports" at bounding box center [417, 42] width 53 height 15
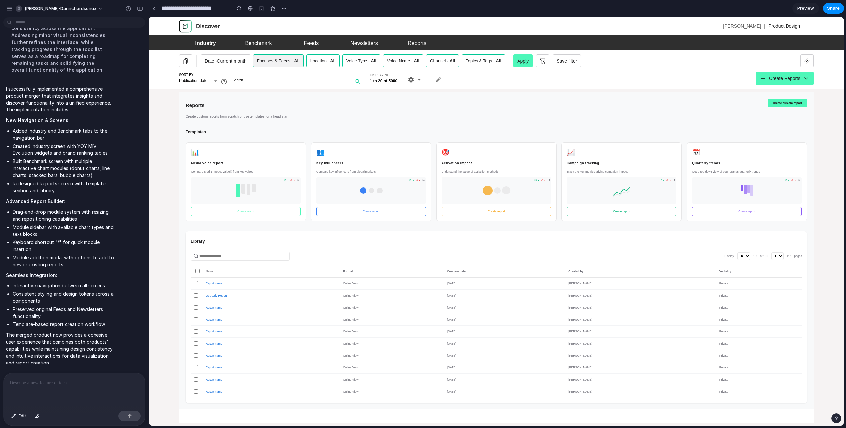
click at [280, 59] on label "Focuses & Feeds · All" at bounding box center [278, 61] width 43 height 7
click at [225, 59] on span "Current month" at bounding box center [231, 60] width 29 height 5
click at [187, 60] on icon at bounding box center [185, 61] width 7 height 7
click at [484, 66] on button "Topics & Tags · All" at bounding box center [484, 60] width 44 height 13
click at [499, 63] on span "Apply" at bounding box center [523, 61] width 12 height 7
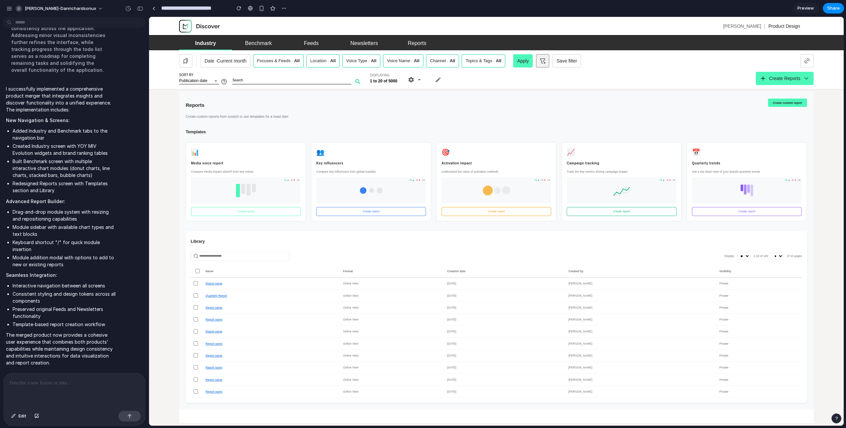
click at [499, 65] on button at bounding box center [542, 60] width 13 height 13
click at [499, 61] on span "Save filter" at bounding box center [567, 61] width 20 height 7
click at [499, 84] on button "Create Reports" at bounding box center [785, 78] width 58 height 13
click at [499, 60] on icon at bounding box center [807, 61] width 7 height 7
click at [499, 26] on span "Product Design" at bounding box center [784, 25] width 32 height 5
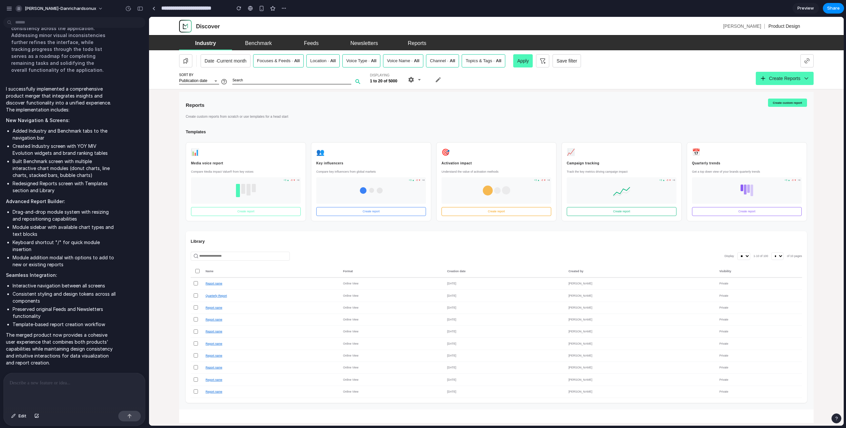
click at [499, 103] on button "Create custom report" at bounding box center [787, 102] width 39 height 8
drag, startPoint x: 697, startPoint y: 106, endPoint x: 681, endPoint y: 104, distance: 16.7
click at [499, 106] on div "Reports Create custom reports from scratch or use templates for a head start Cr…" at bounding box center [496, 108] width 621 height 21
click at [499, 209] on button "Create report" at bounding box center [497, 211] width 110 height 9
drag, startPoint x: 396, startPoint y: 215, endPoint x: 382, endPoint y: 218, distance: 14.5
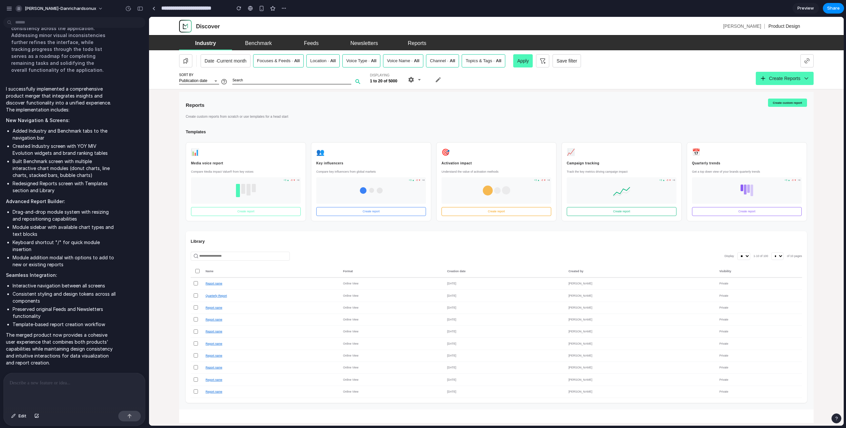
click at [396, 215] on button "Create report" at bounding box center [371, 211] width 110 height 9
click at [236, 211] on button "Create report" at bounding box center [246, 211] width 110 height 9
click at [374, 100] on div "Reports Create custom reports from scratch or use templates for a head start Cr…" at bounding box center [496, 108] width 621 height 21
click at [499, 135] on h2 "Templates" at bounding box center [496, 132] width 621 height 11
click at [217, 272] on span "Report name" at bounding box center [214, 283] width 17 height 3
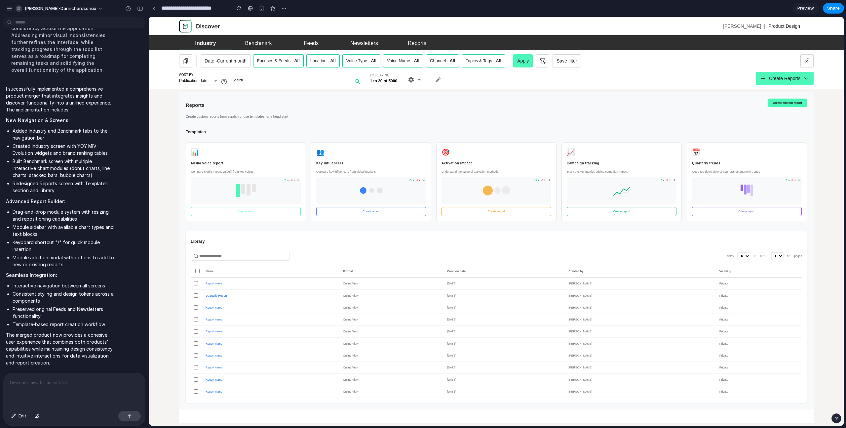
click at [263, 80] on input "Search" at bounding box center [291, 81] width 119 height 5
